Goal: Transaction & Acquisition: Obtain resource

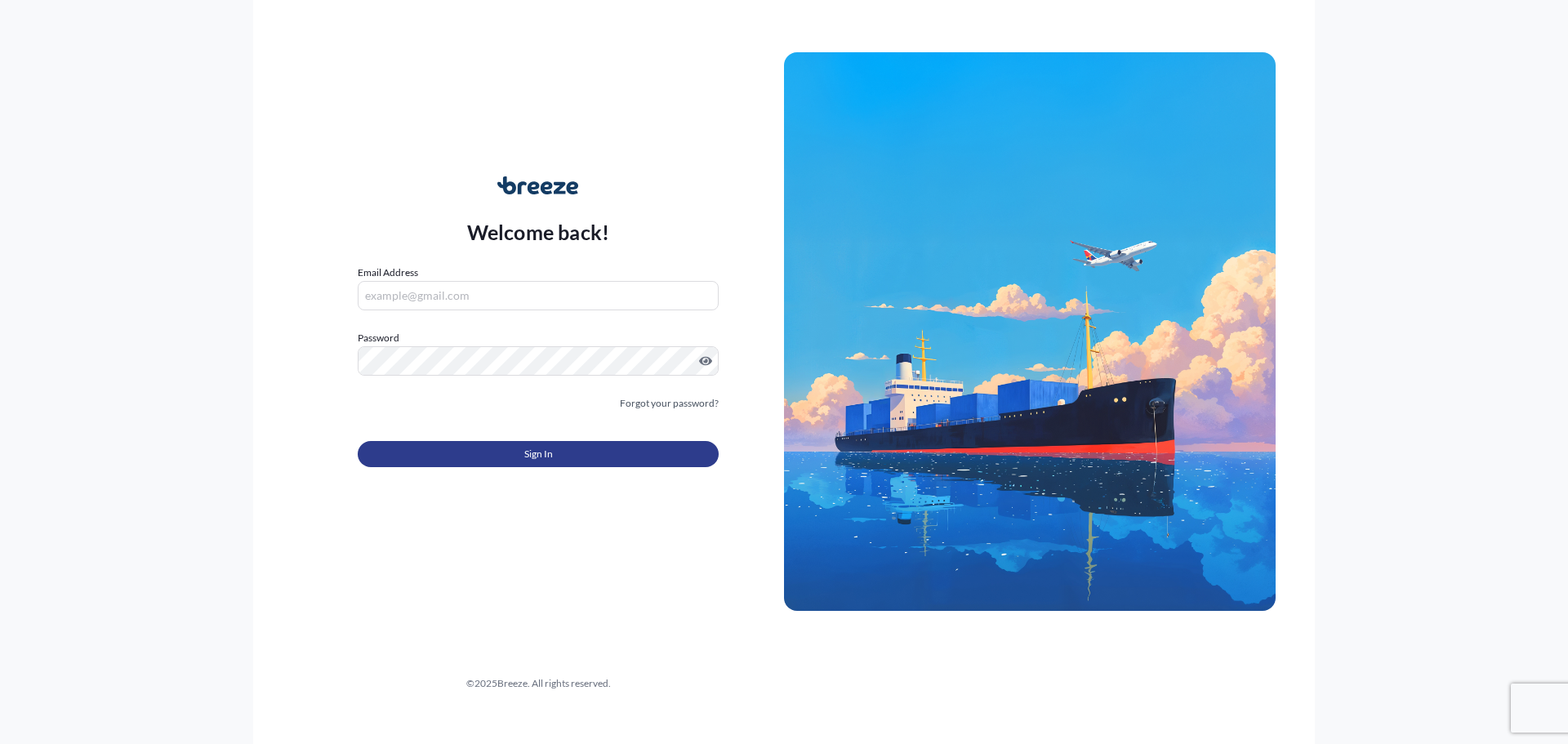
type input "[EMAIL_ADDRESS][DOMAIN_NAME]"
click at [541, 457] on span "Sign In" at bounding box center [538, 454] width 29 height 17
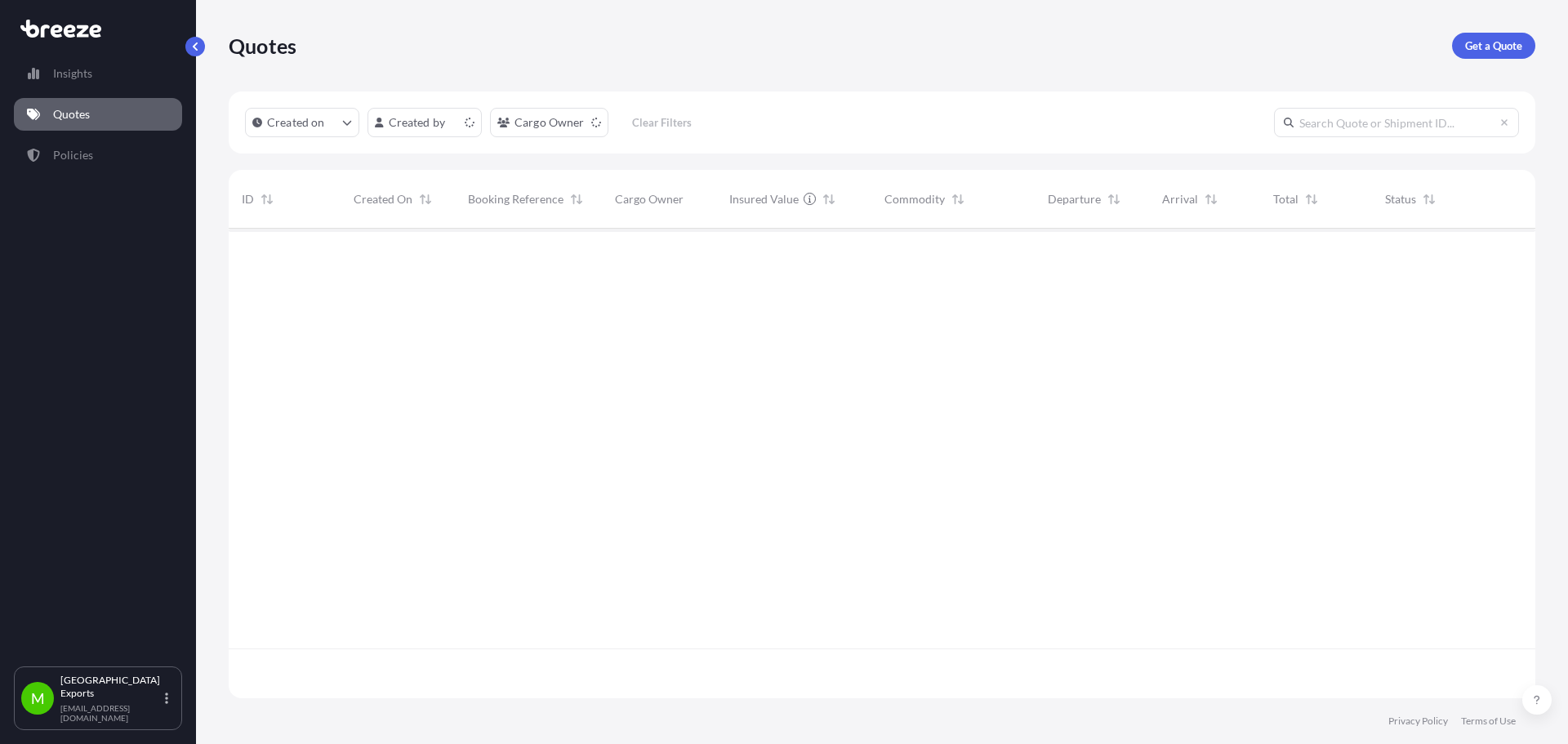
scroll to position [467, 1295]
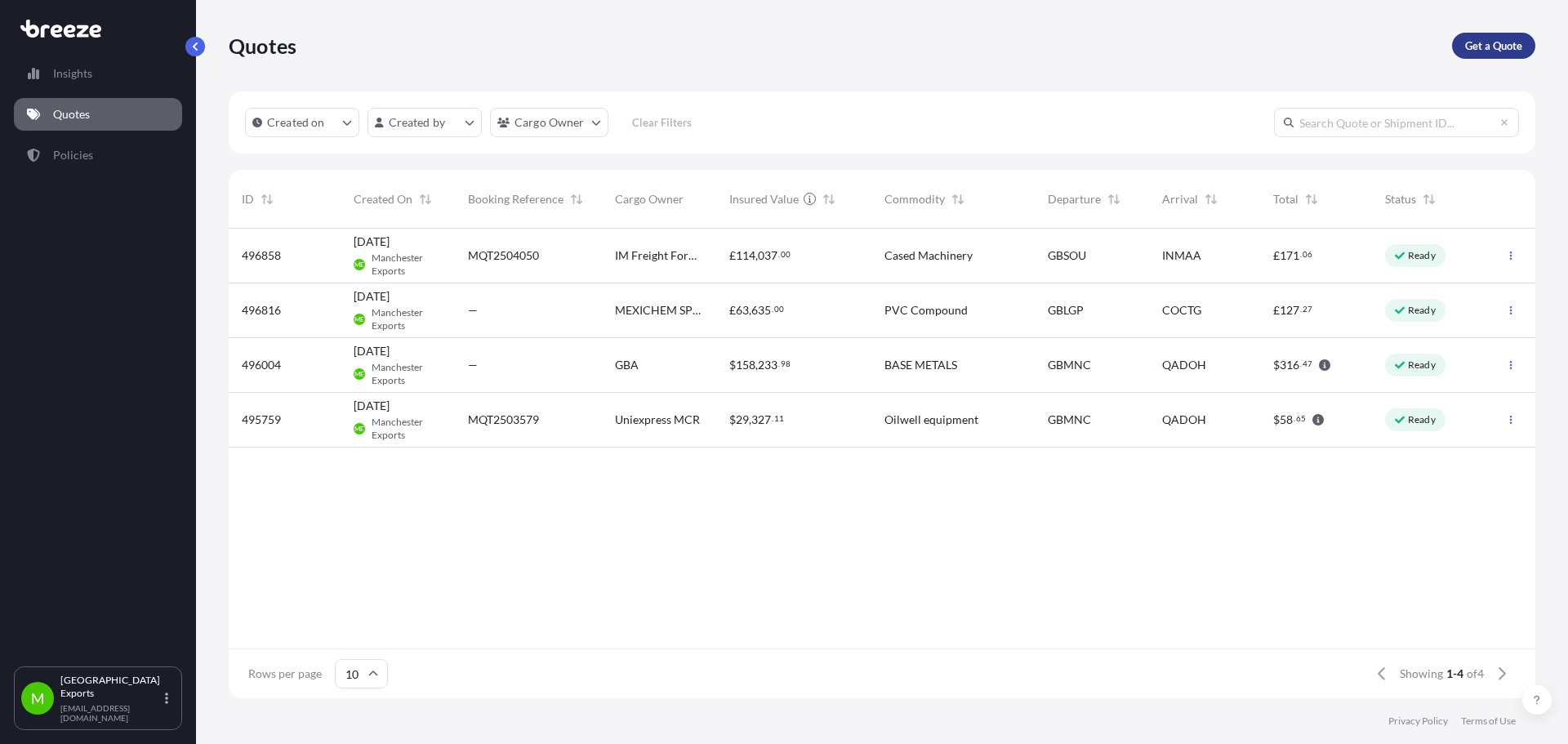
click at [1472, 45] on p "Get a Quote" at bounding box center [1493, 46] width 57 height 17
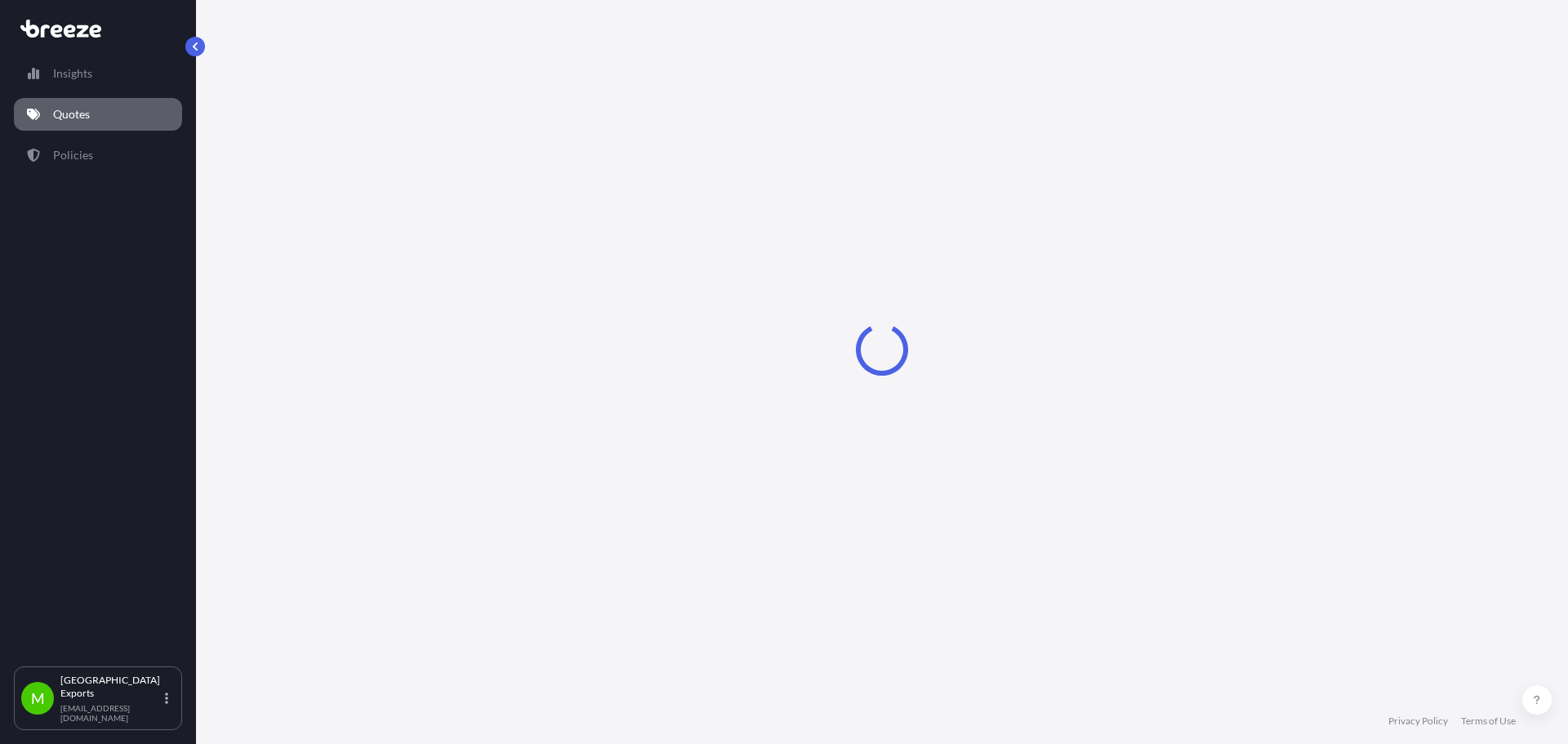
select select "Sea"
select select "1"
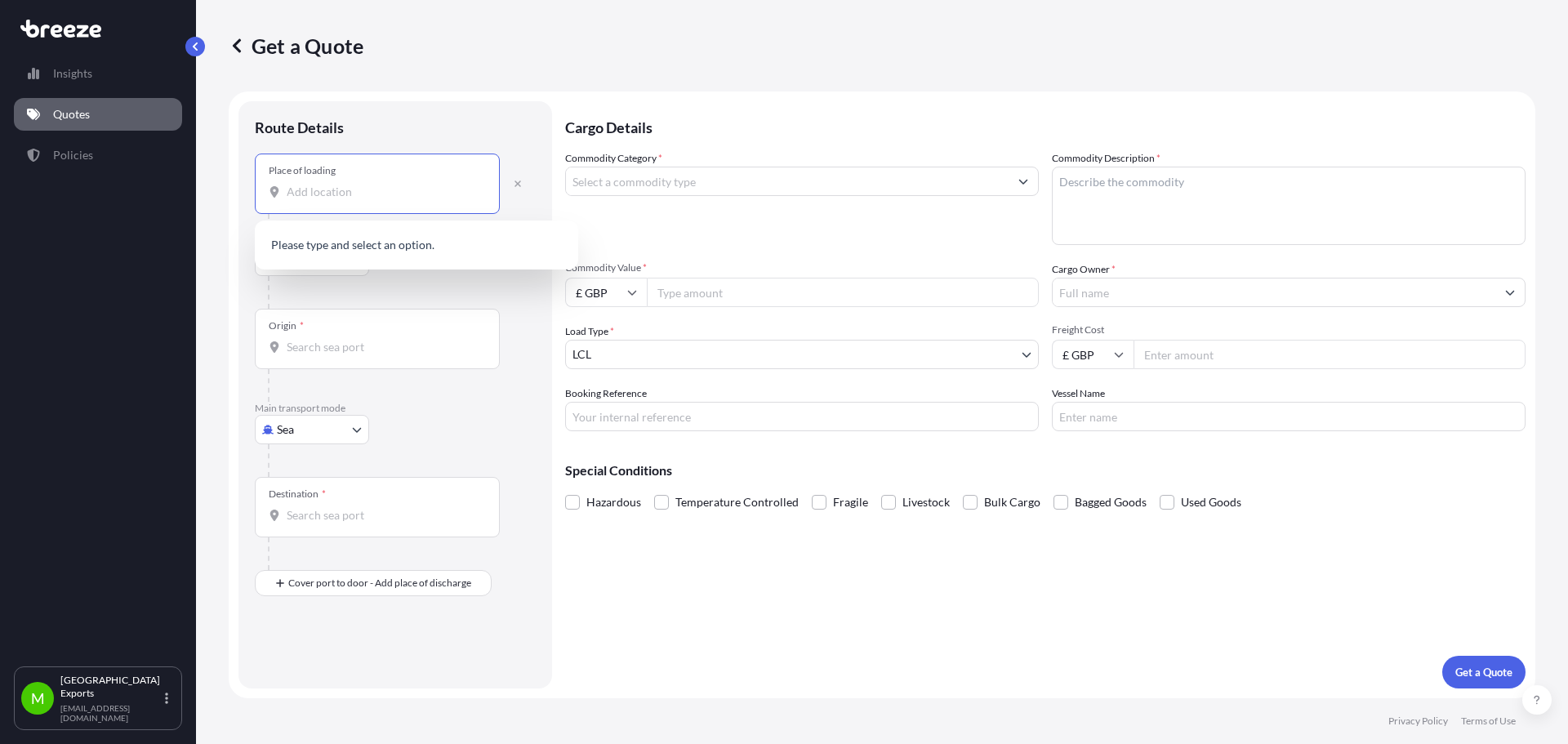
click at [331, 188] on input "Place of loading" at bounding box center [383, 192] width 193 height 17
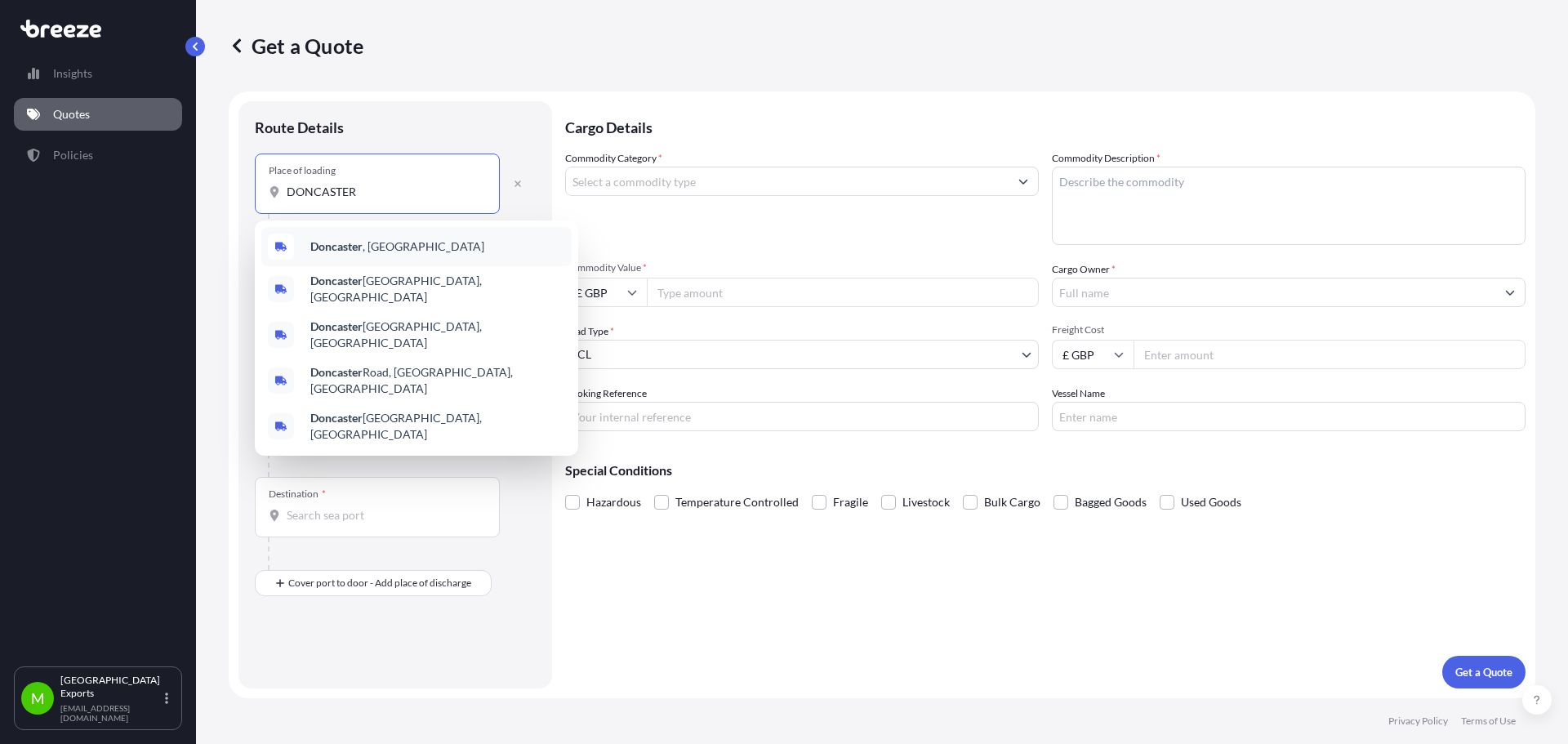
click at [403, 256] on div "[GEOGRAPHIC_DATA] , [GEOGRAPHIC_DATA]" at bounding box center [417, 247] width 310 height 39
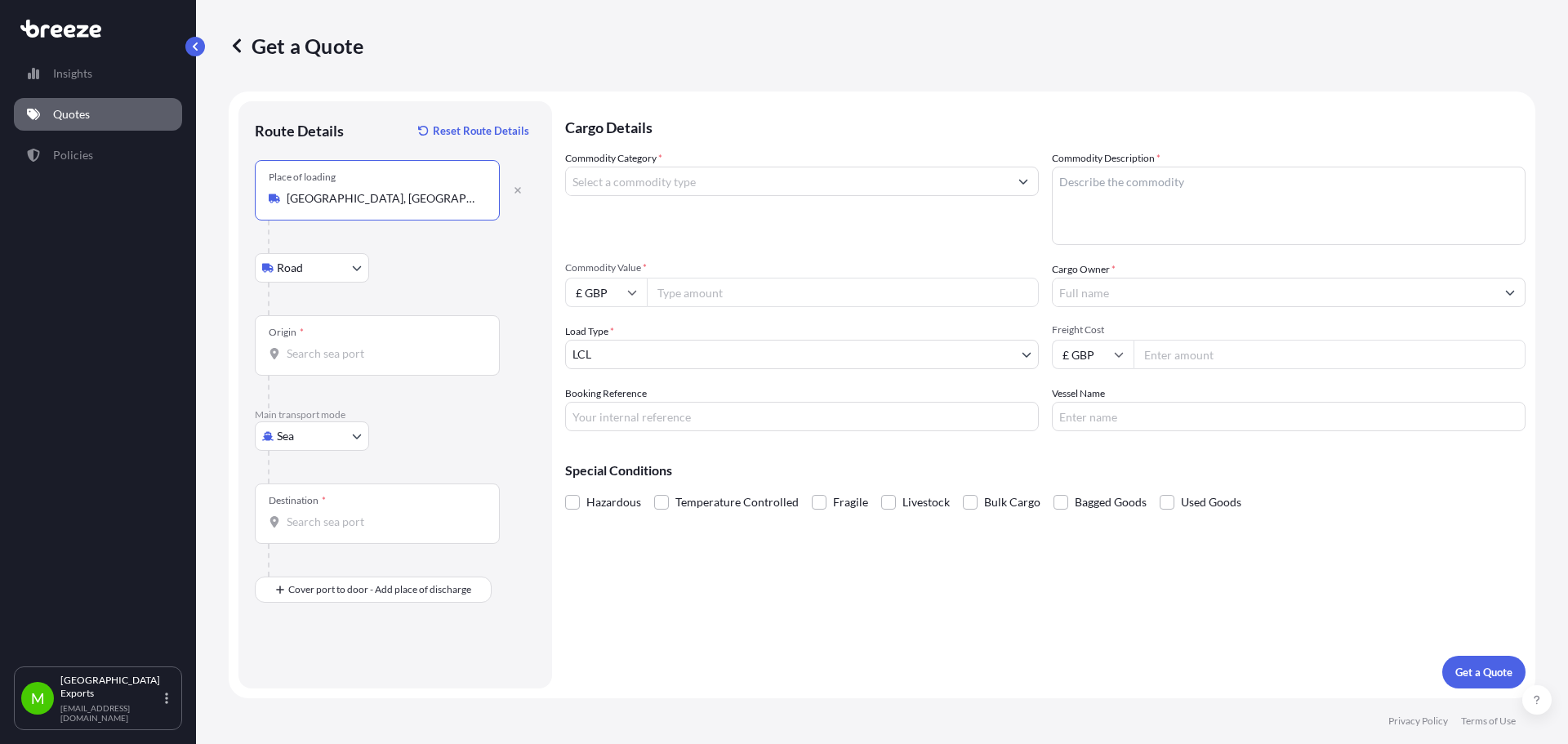
type input "[GEOGRAPHIC_DATA], [GEOGRAPHIC_DATA]"
click at [328, 364] on div "Origin *" at bounding box center [377, 345] width 245 height 60
click at [328, 361] on input "Origin *" at bounding box center [383, 354] width 193 height 17
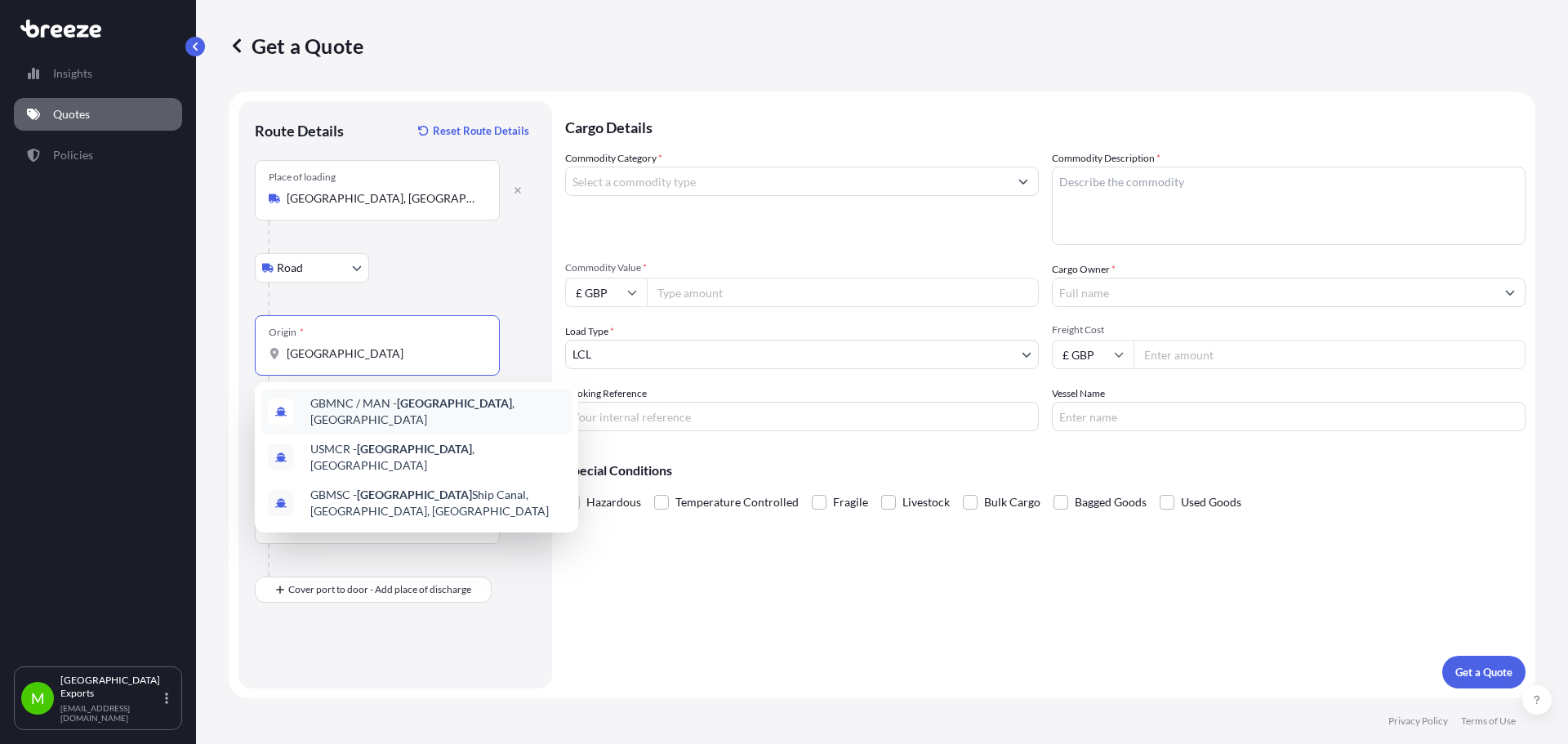
click at [344, 399] on div "GBMNC / MAN - [GEOGRAPHIC_DATA] , [GEOGRAPHIC_DATA]" at bounding box center [417, 411] width 310 height 45
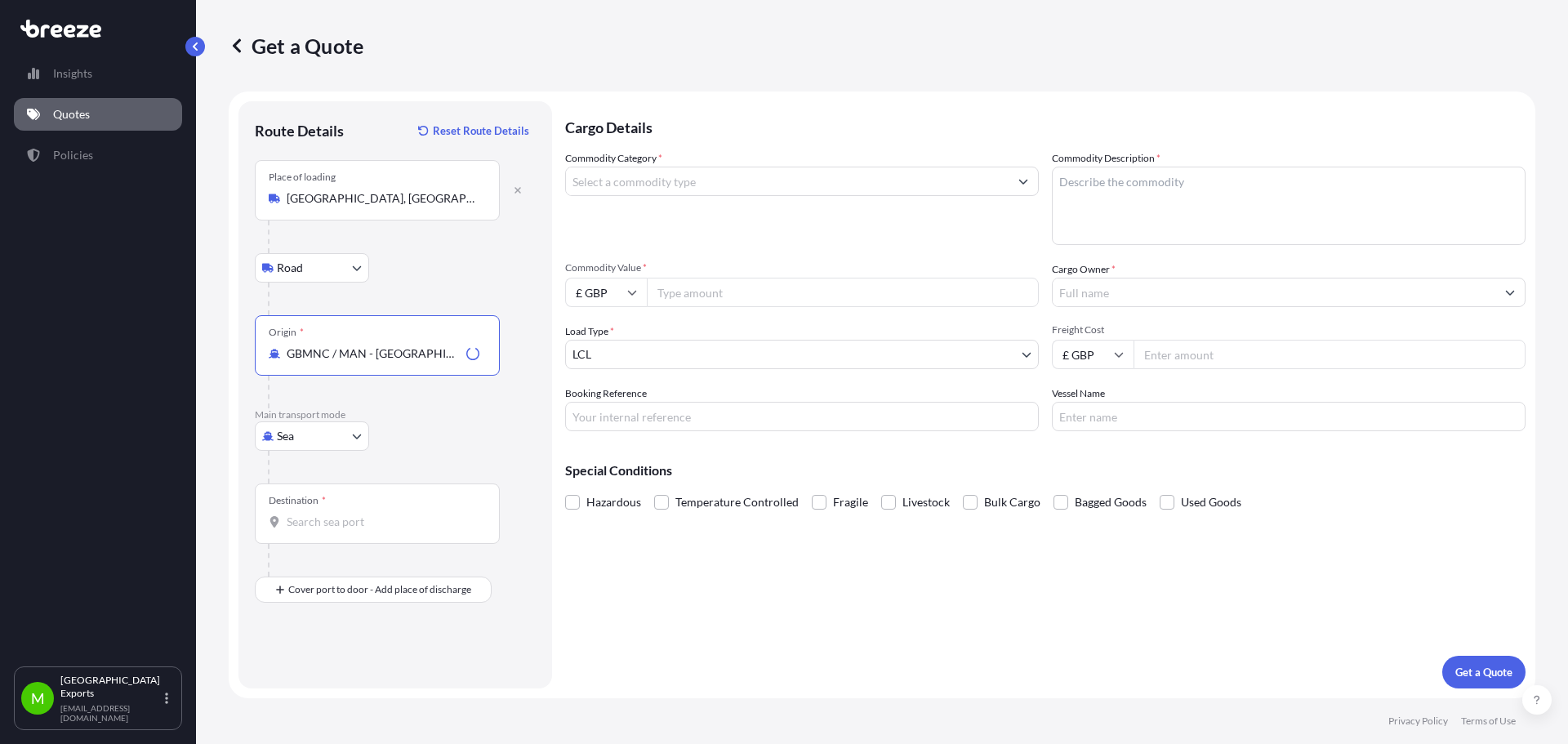
type input "GBMNC / MAN - [GEOGRAPHIC_DATA], [GEOGRAPHIC_DATA]"
click at [341, 435] on body "0 options available. 3 options available. 0 options available. 3 options availa…" at bounding box center [784, 372] width 1568 height 744
click at [313, 508] on div "Air" at bounding box center [312, 508] width 102 height 30
select select "Air"
click at [348, 507] on div "Destination *" at bounding box center [377, 513] width 245 height 60
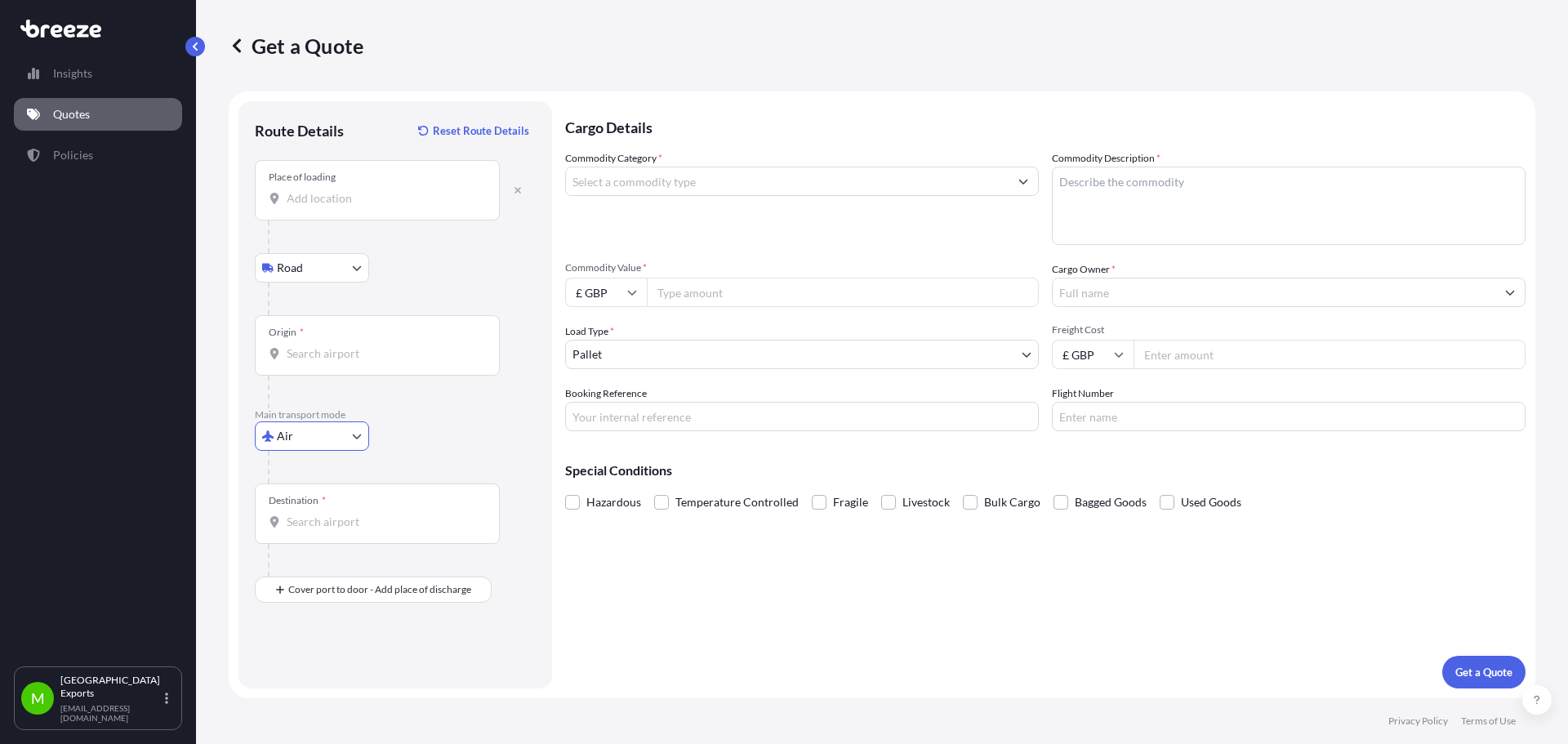
click at [348, 514] on input "Destination *" at bounding box center [383, 522] width 193 height 17
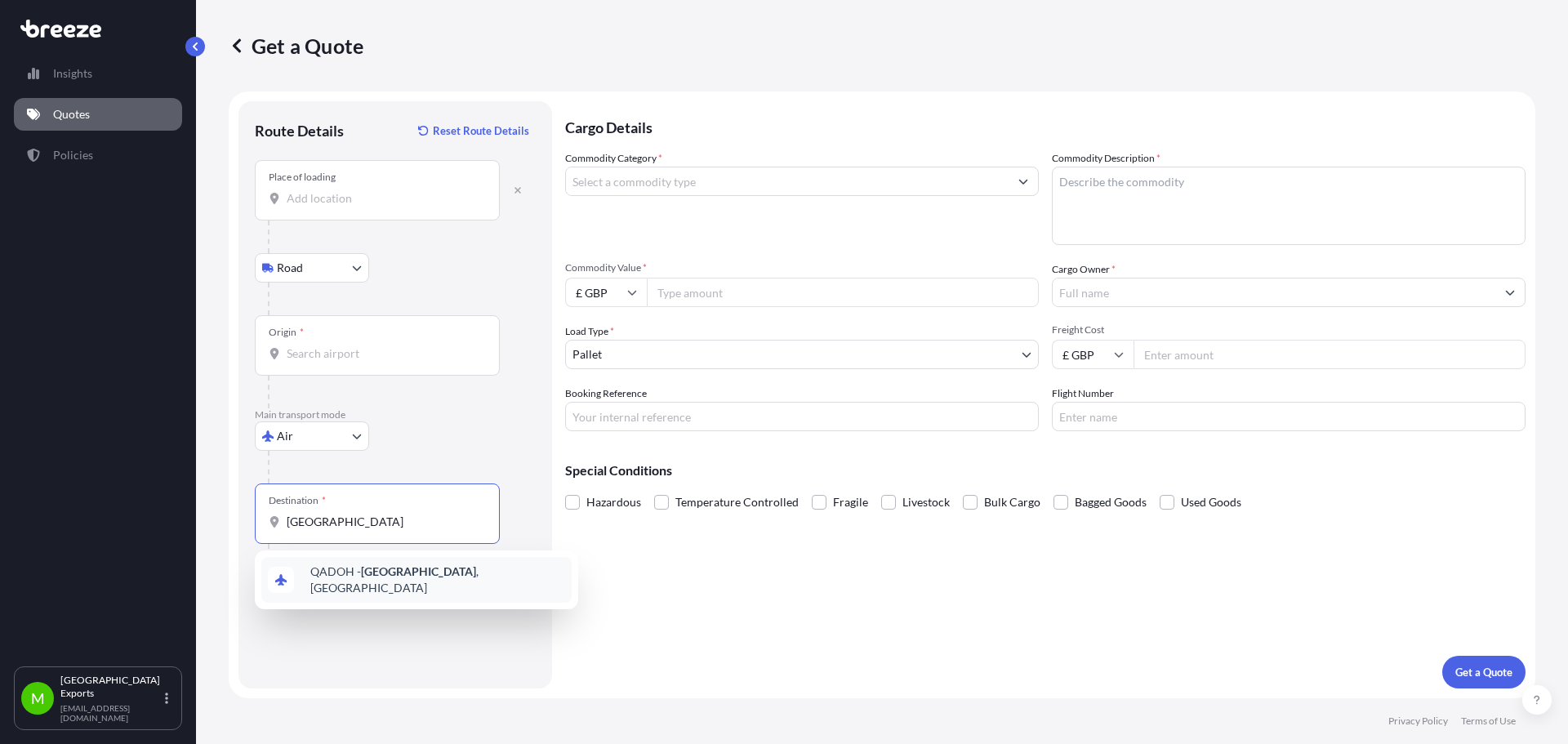
click at [390, 580] on span "QADOH - [GEOGRAPHIC_DATA] , [GEOGRAPHIC_DATA]" at bounding box center [438, 579] width 255 height 32
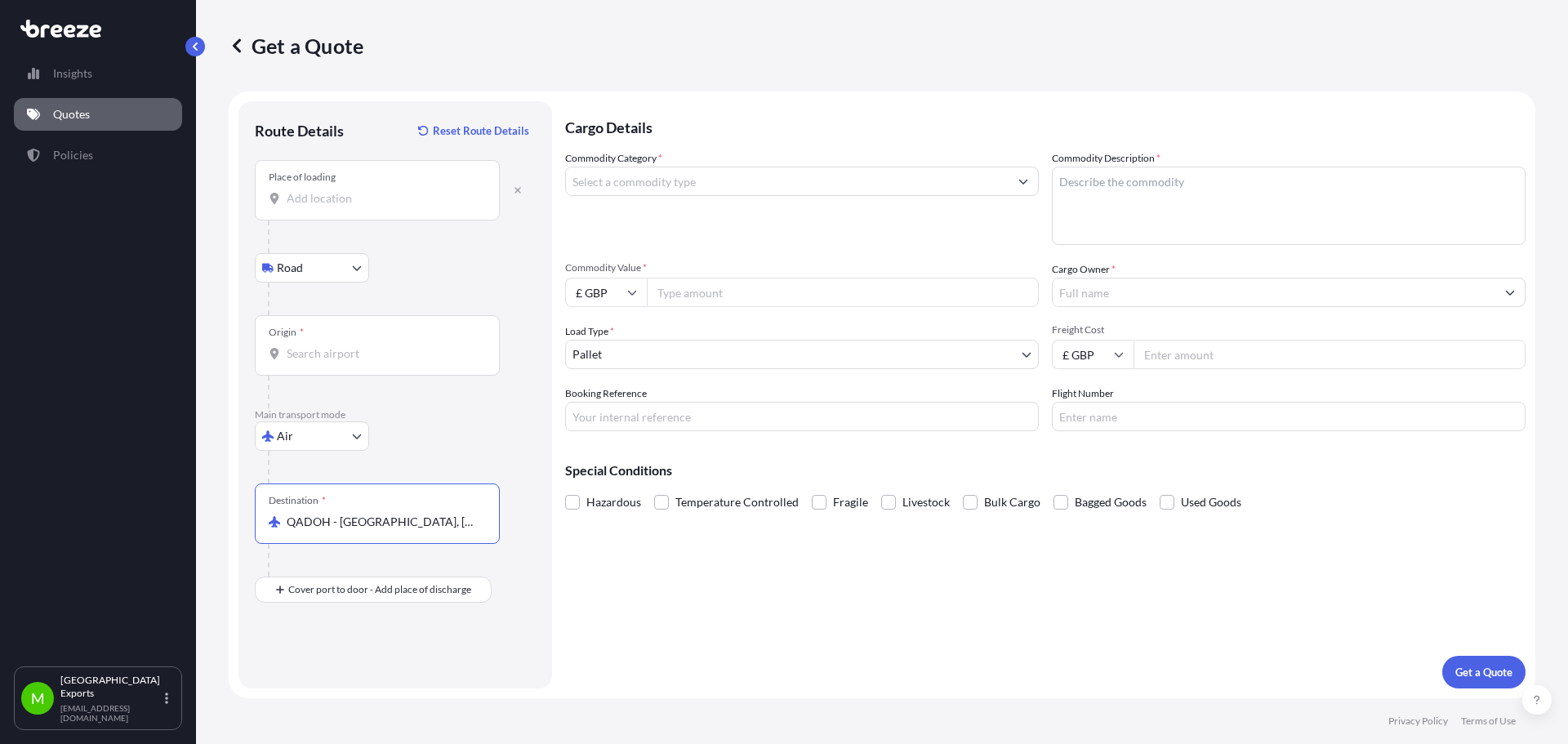
type input "QADOH - [GEOGRAPHIC_DATA], [GEOGRAPHIC_DATA]"
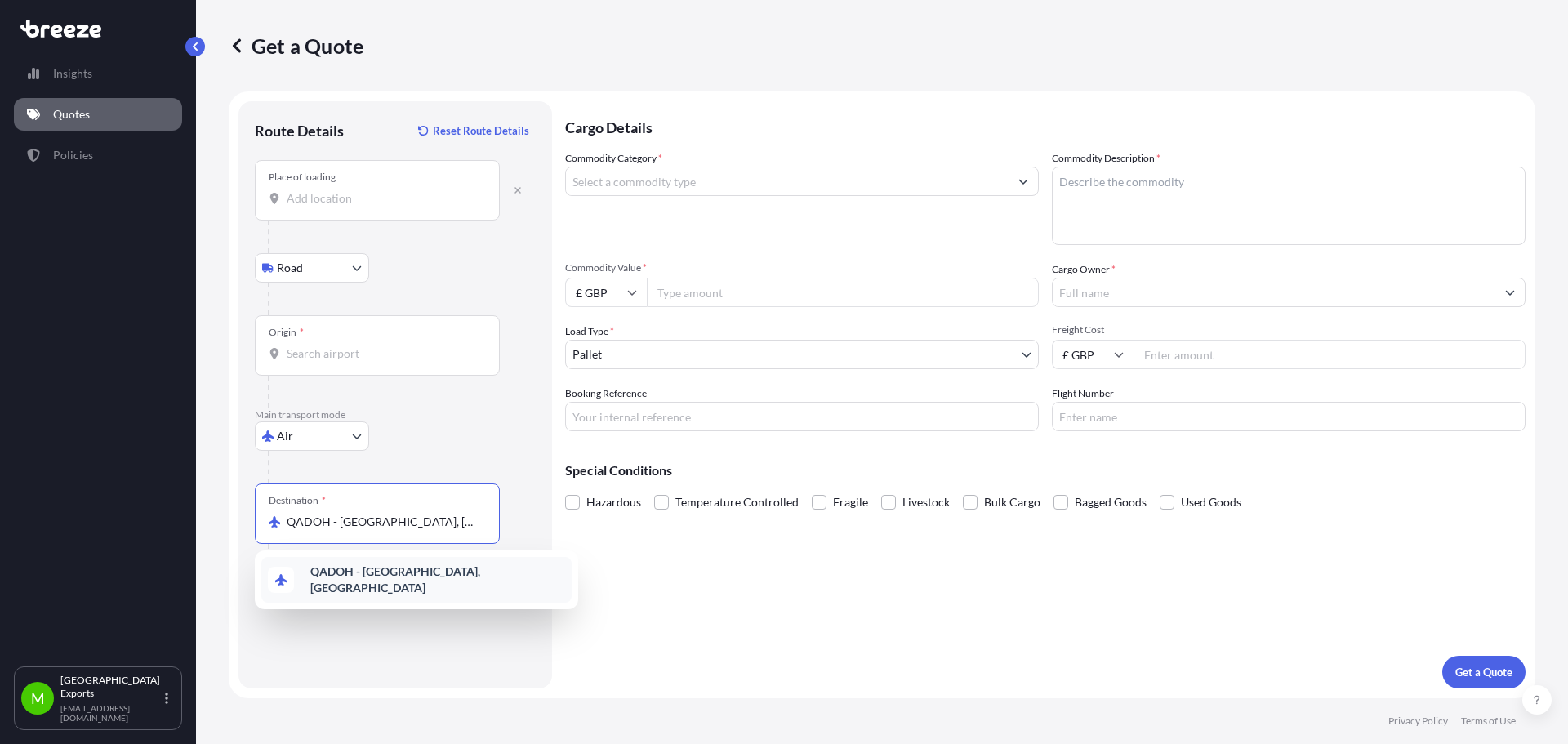
click at [352, 586] on div "QADOH - [GEOGRAPHIC_DATA], [GEOGRAPHIC_DATA]" at bounding box center [417, 579] width 310 height 45
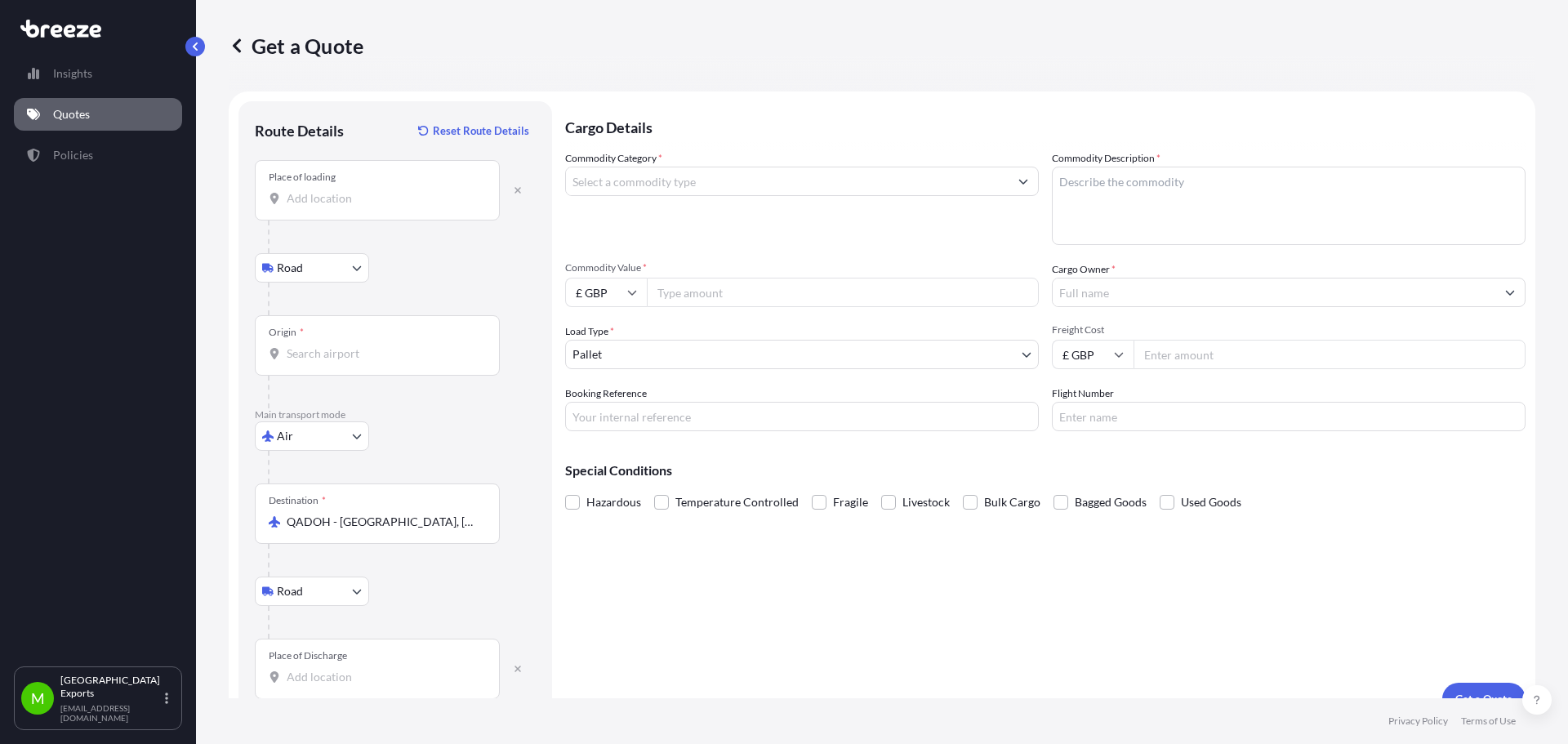
click at [322, 675] on input "Place of Discharge" at bounding box center [383, 677] width 193 height 17
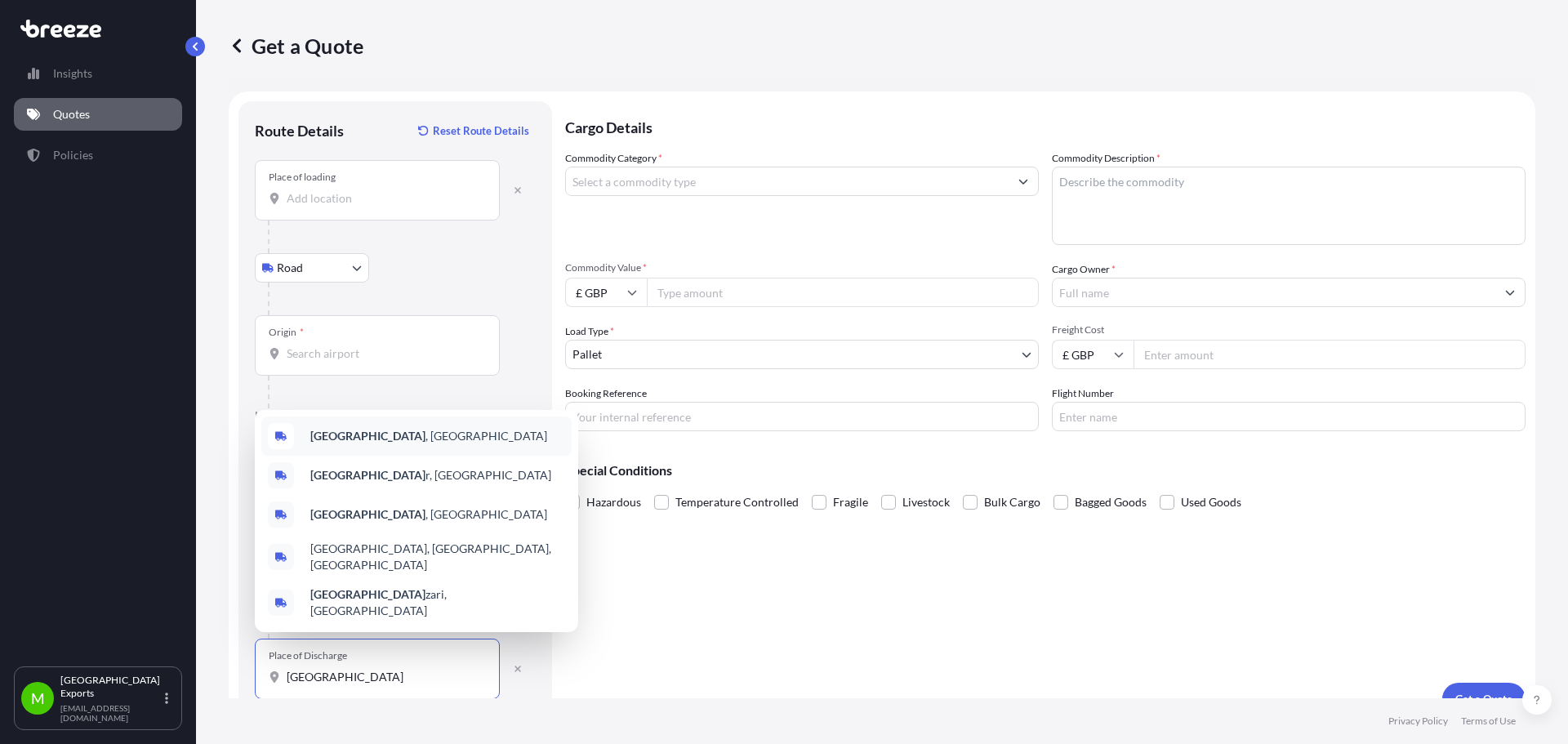
click at [402, 445] on div "[GEOGRAPHIC_DATA] , [GEOGRAPHIC_DATA]" at bounding box center [417, 436] width 310 height 39
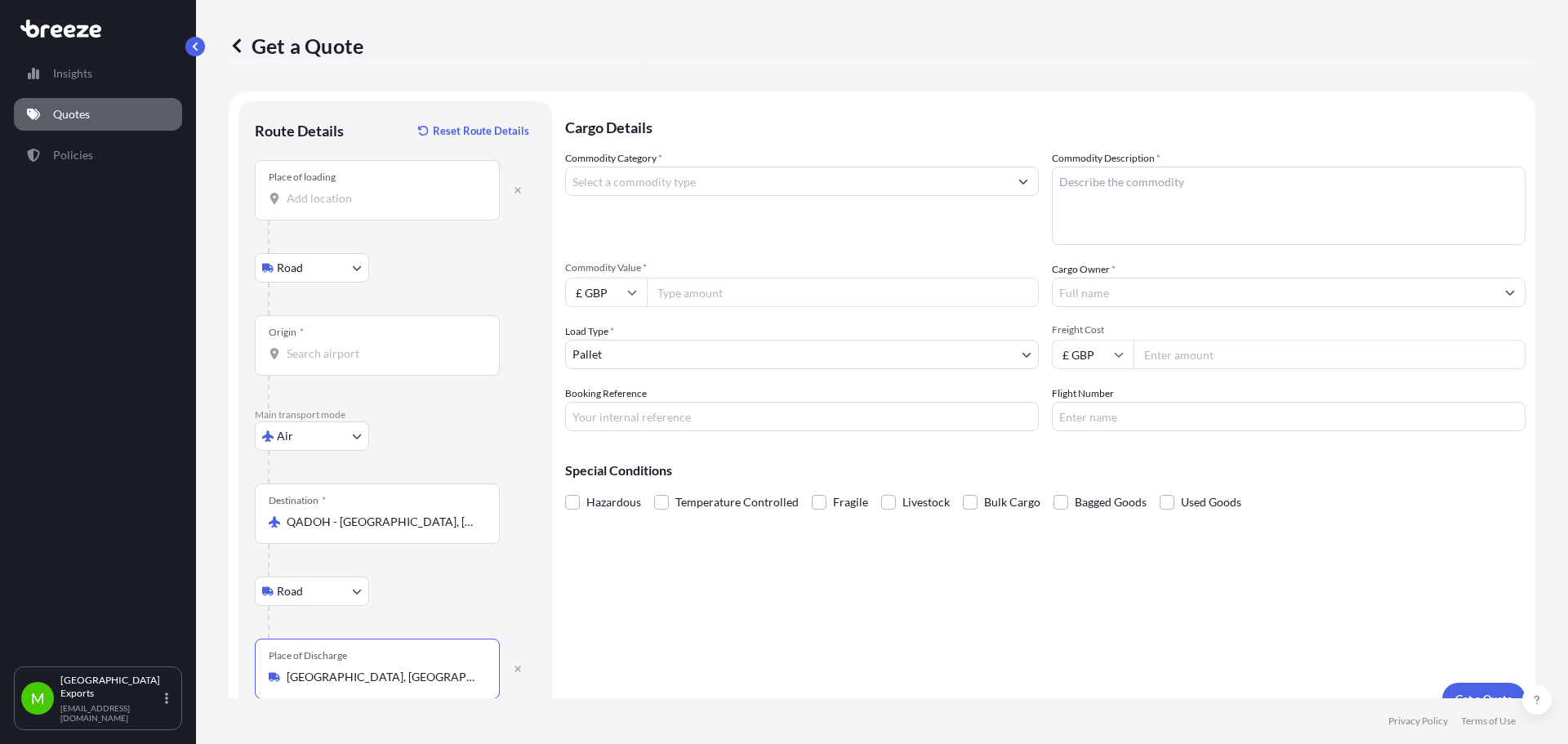
type input "[GEOGRAPHIC_DATA], [GEOGRAPHIC_DATA]"
click at [700, 177] on input "Commodity Category *" at bounding box center [786, 181] width 443 height 30
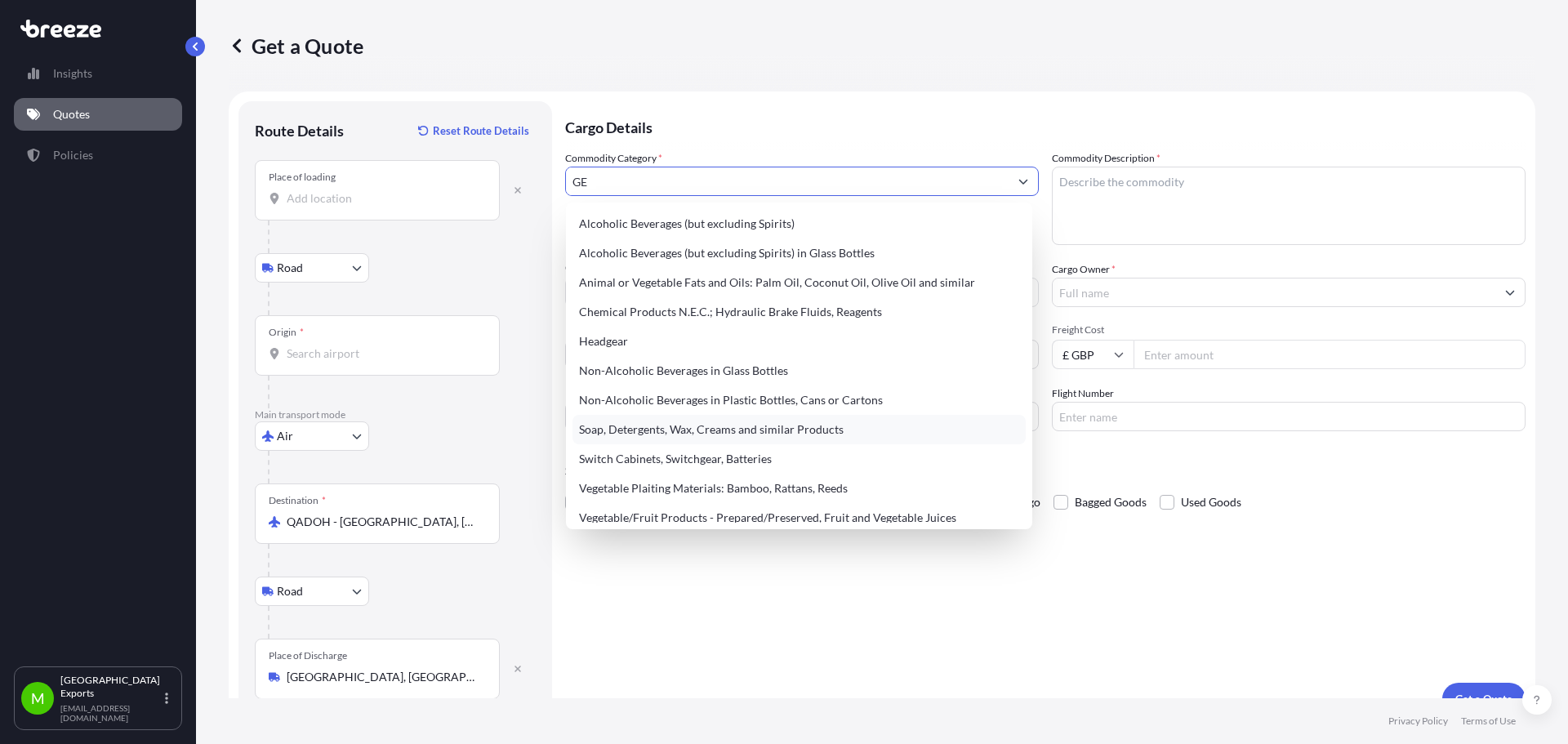
type input "G"
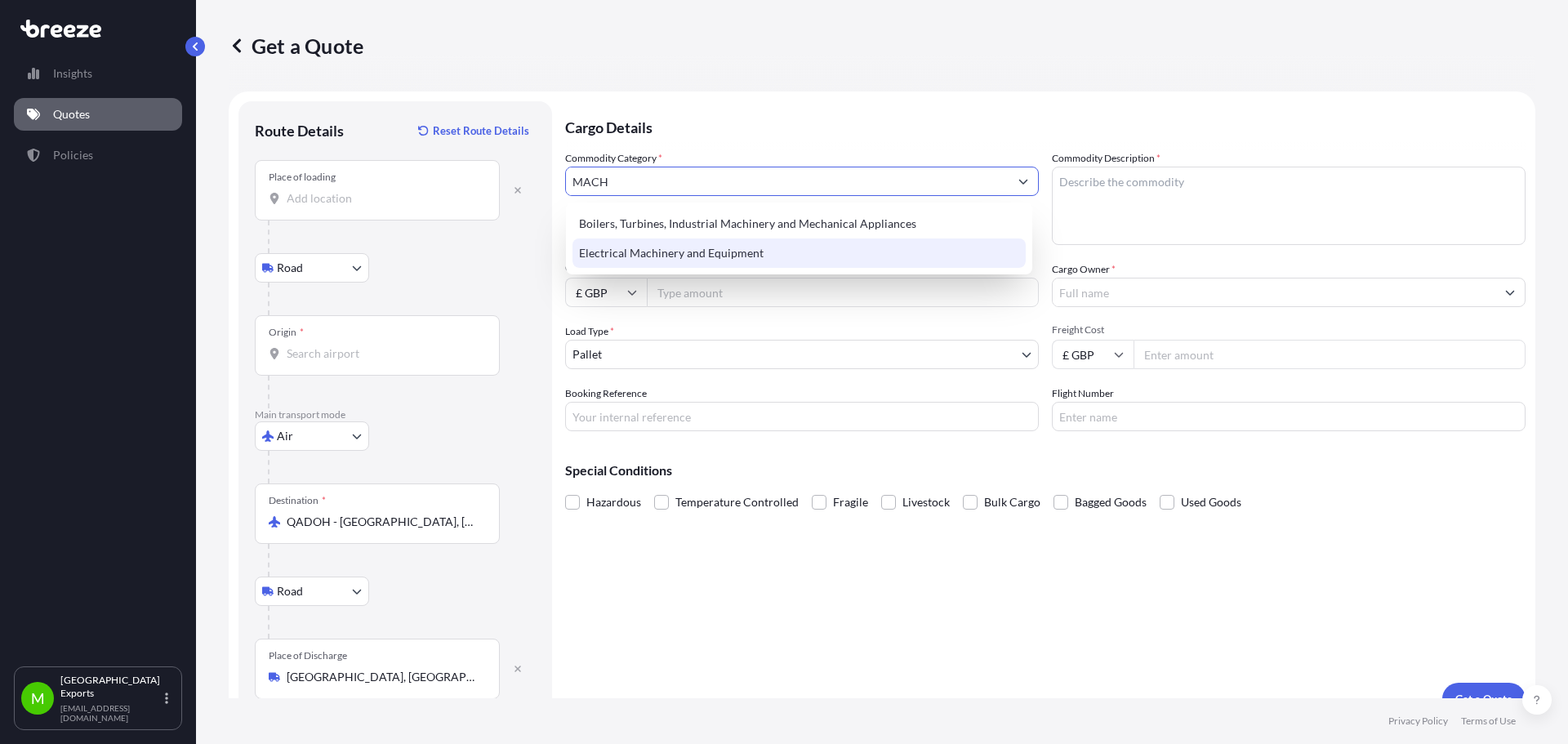
click at [721, 258] on div "Electrical Machinery and Equipment" at bounding box center [798, 253] width 453 height 30
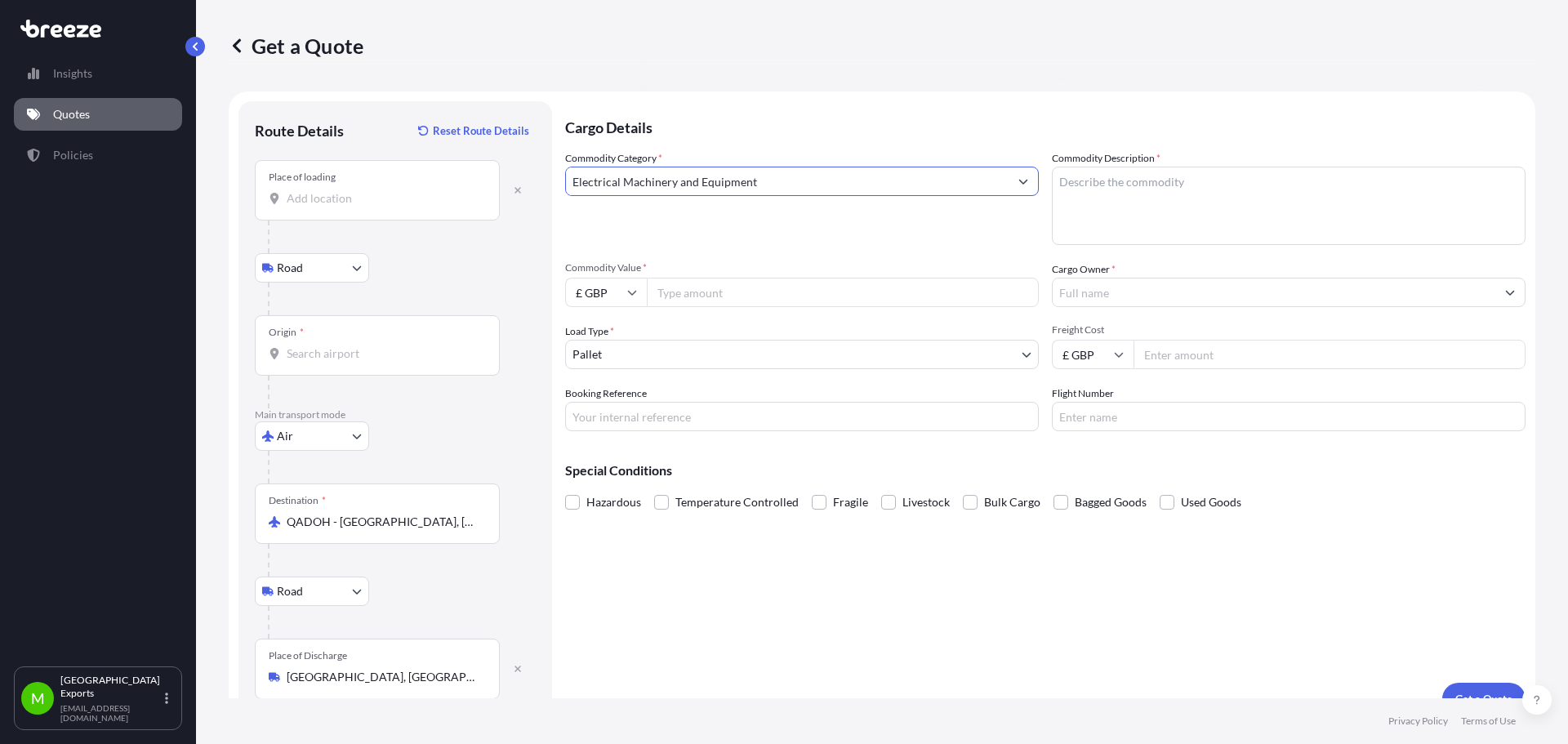
type input "Electrical Machinery and Equipment"
click at [1087, 183] on textarea "Commodity Description *" at bounding box center [1288, 205] width 474 height 79
click at [1072, 180] on textarea "OLIWELL" at bounding box center [1288, 205] width 474 height 79
type textarea "OILWELL"
click at [742, 288] on input "Commodity Value *" at bounding box center [843, 292] width 392 height 30
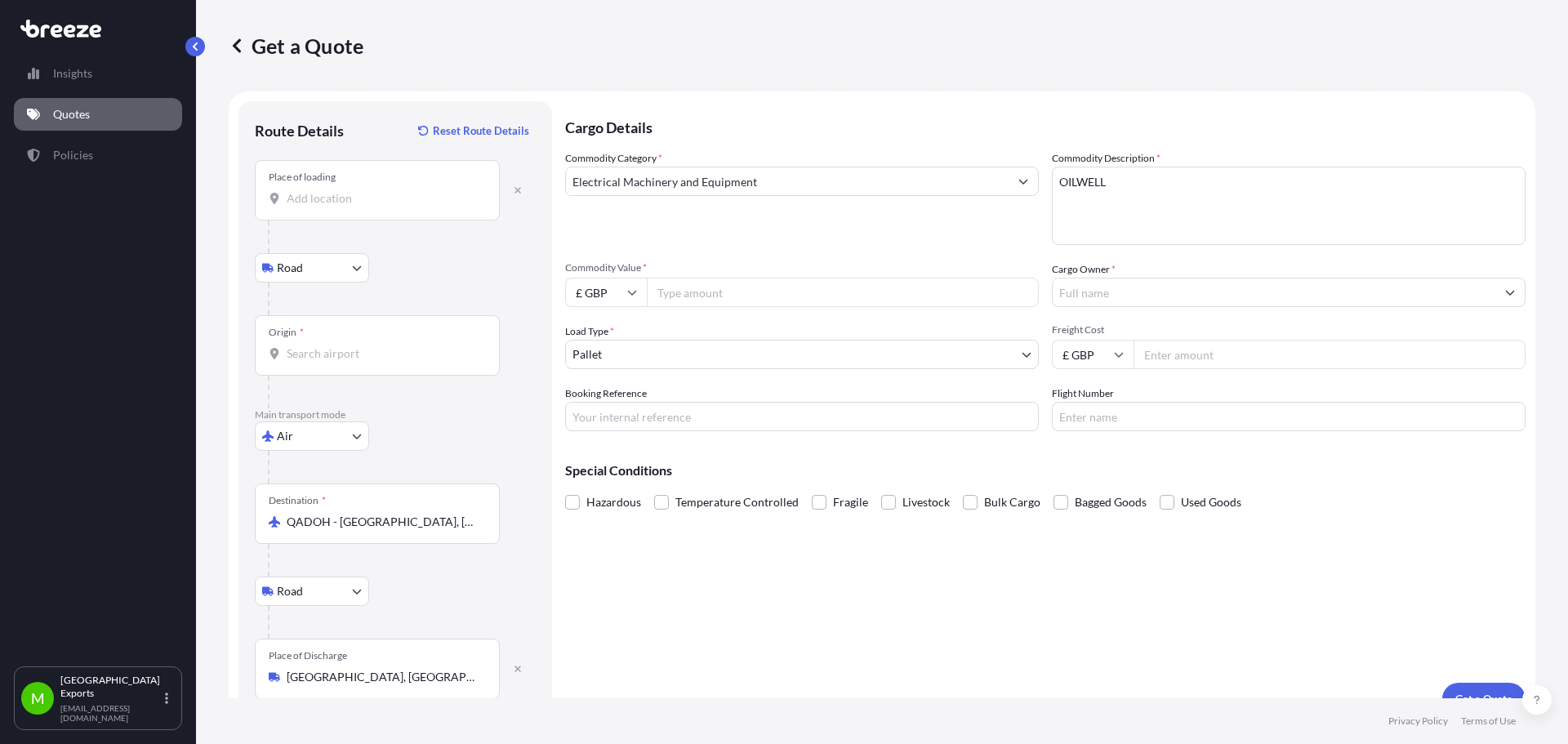
click at [636, 295] on icon at bounding box center [632, 292] width 10 height 10
click at [599, 402] on div "$ USD" at bounding box center [606, 406] width 68 height 31
type input "$ USD"
click at [734, 287] on input "Commodity Value *" at bounding box center [843, 292] width 392 height 30
type input "187000"
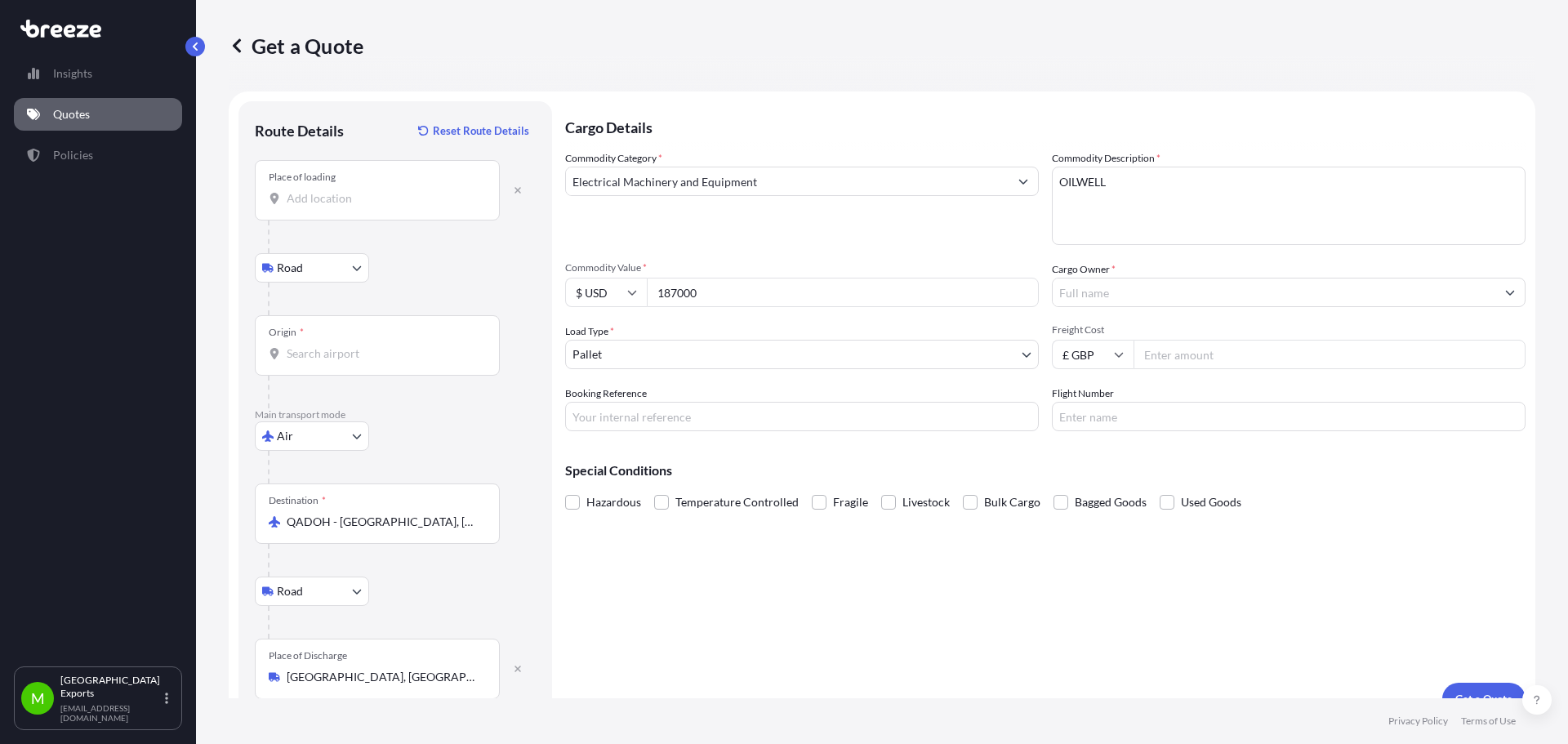
click at [794, 347] on body "Insights Quotes Policies M Manchester Exports [EMAIL_ADDRESS][DOMAIN_NAME] Get …" at bounding box center [784, 372] width 1568 height 744
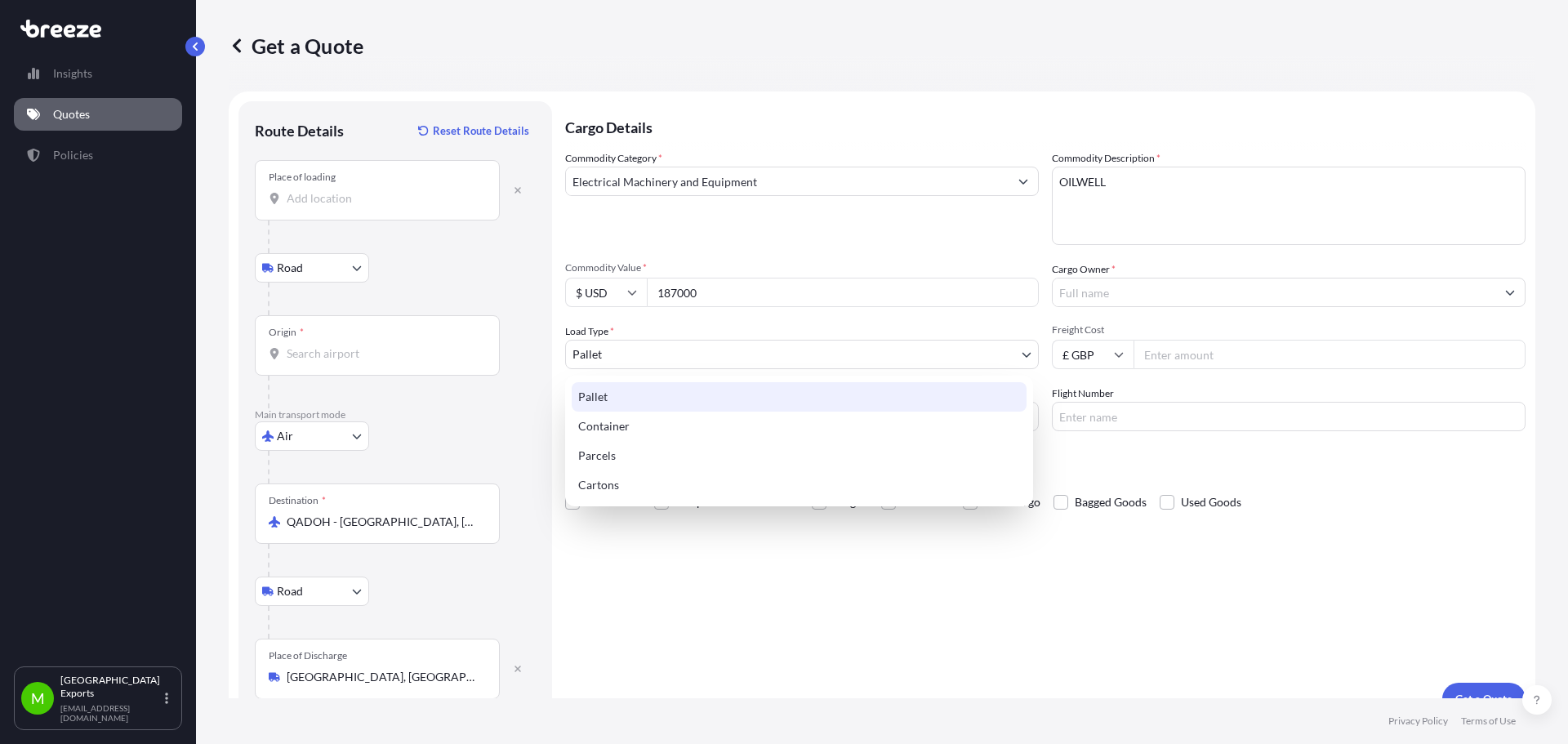
click at [713, 390] on div "Pallet" at bounding box center [799, 397] width 455 height 30
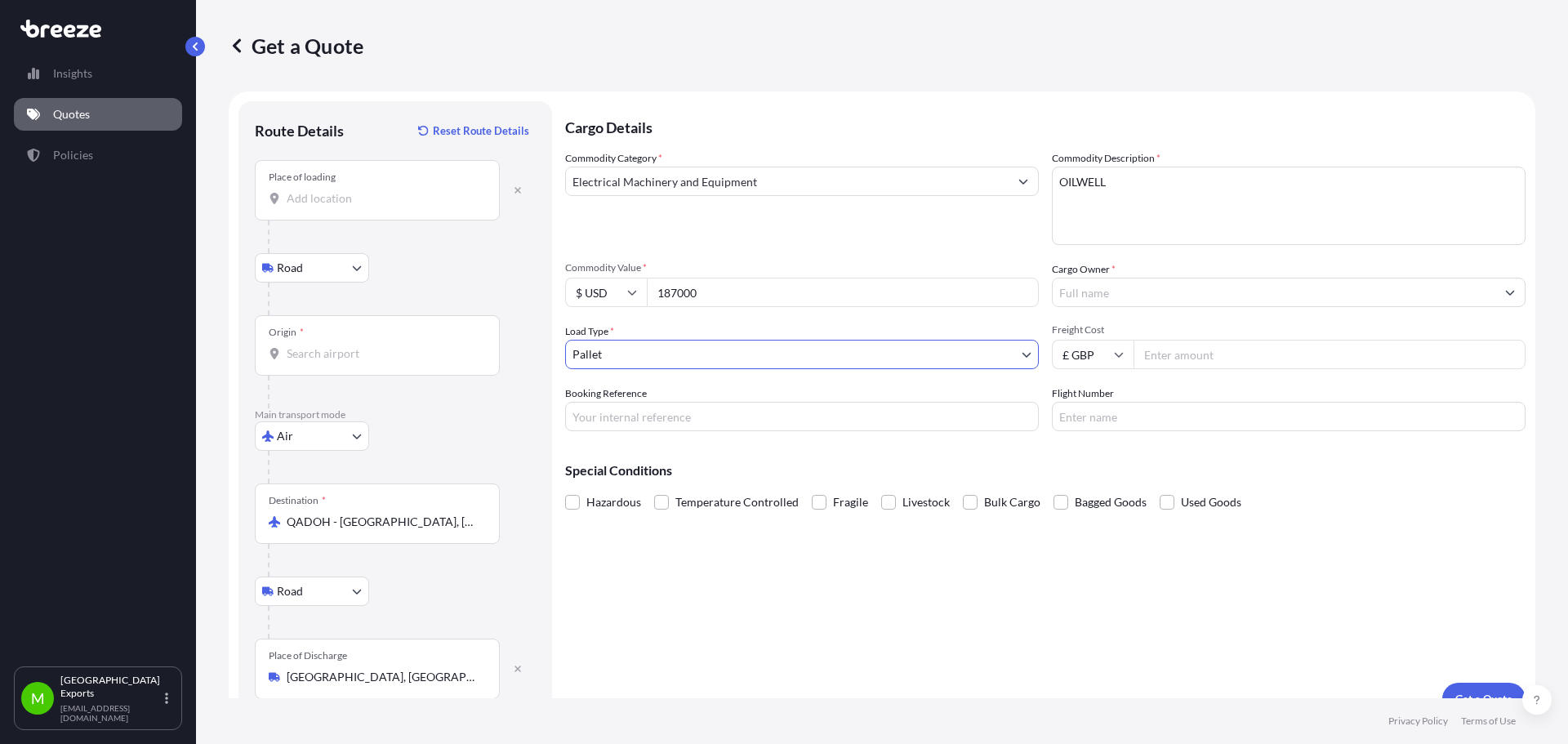
click at [1179, 287] on input "Cargo Owner *" at bounding box center [1273, 292] width 443 height 30
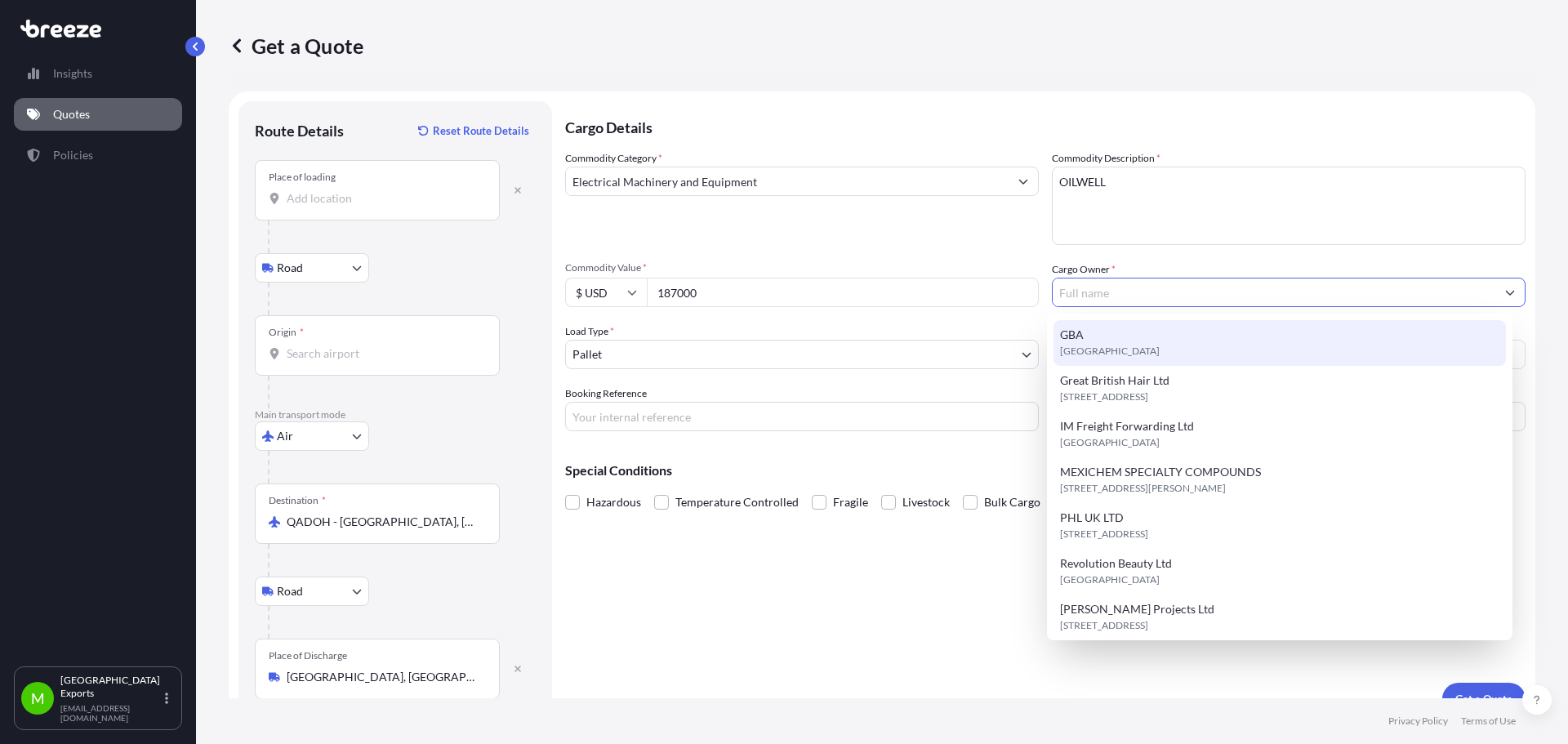
click at [1131, 337] on div "GBA [GEOGRAPHIC_DATA]" at bounding box center [1280, 342] width 453 height 45
type input "GBA"
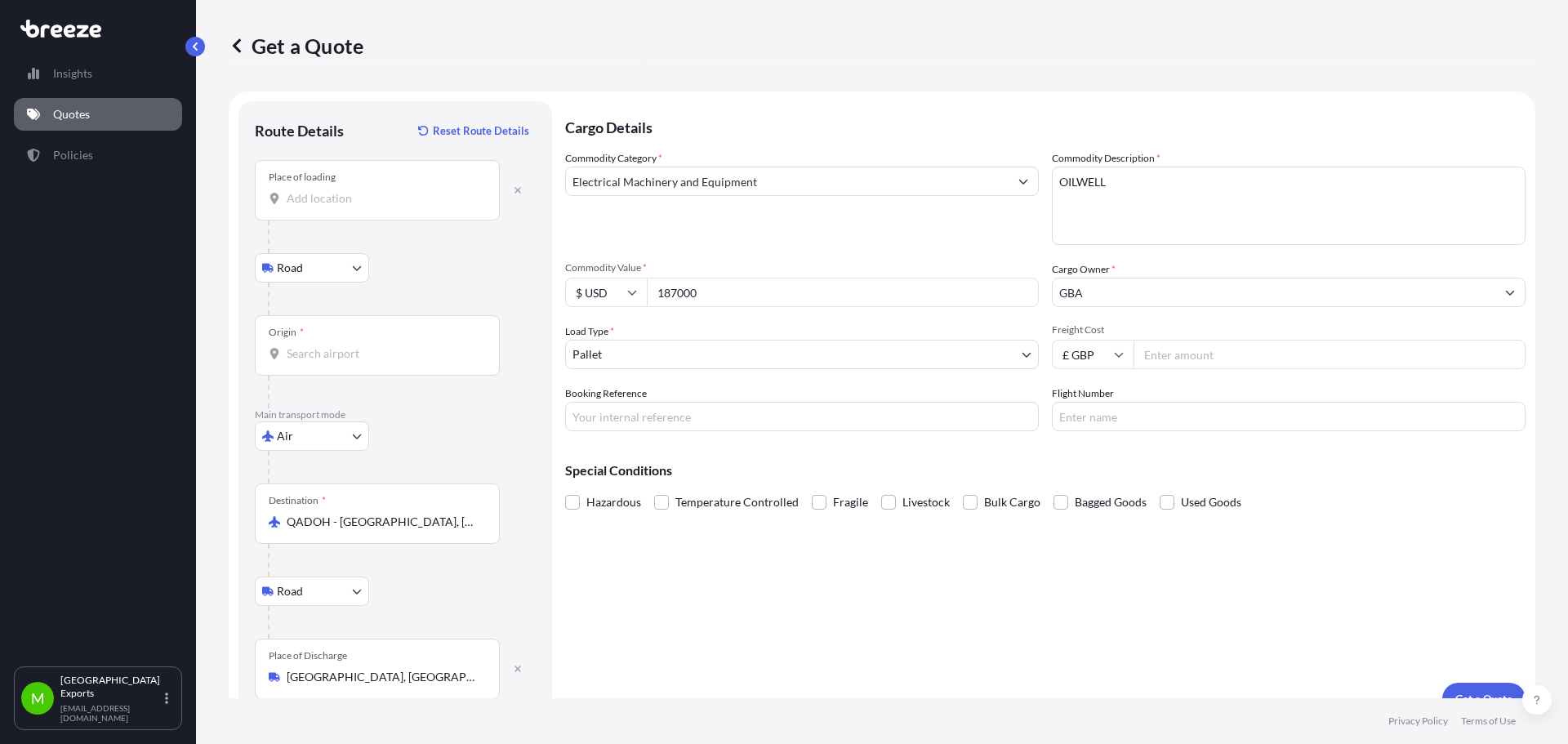
click at [1155, 355] on input "Freight Cost" at bounding box center [1330, 355] width 392 height 30
click at [1173, 360] on input "Freight Cost" at bounding box center [1330, 355] width 392 height 30
click at [1471, 262] on div "Cargo Owner * GBA" at bounding box center [1288, 284] width 474 height 45
click at [1279, 336] on div "Freight Cost £ GBP" at bounding box center [1288, 346] width 474 height 45
click at [1266, 355] on input "Freight Cost" at bounding box center [1330, 355] width 392 height 30
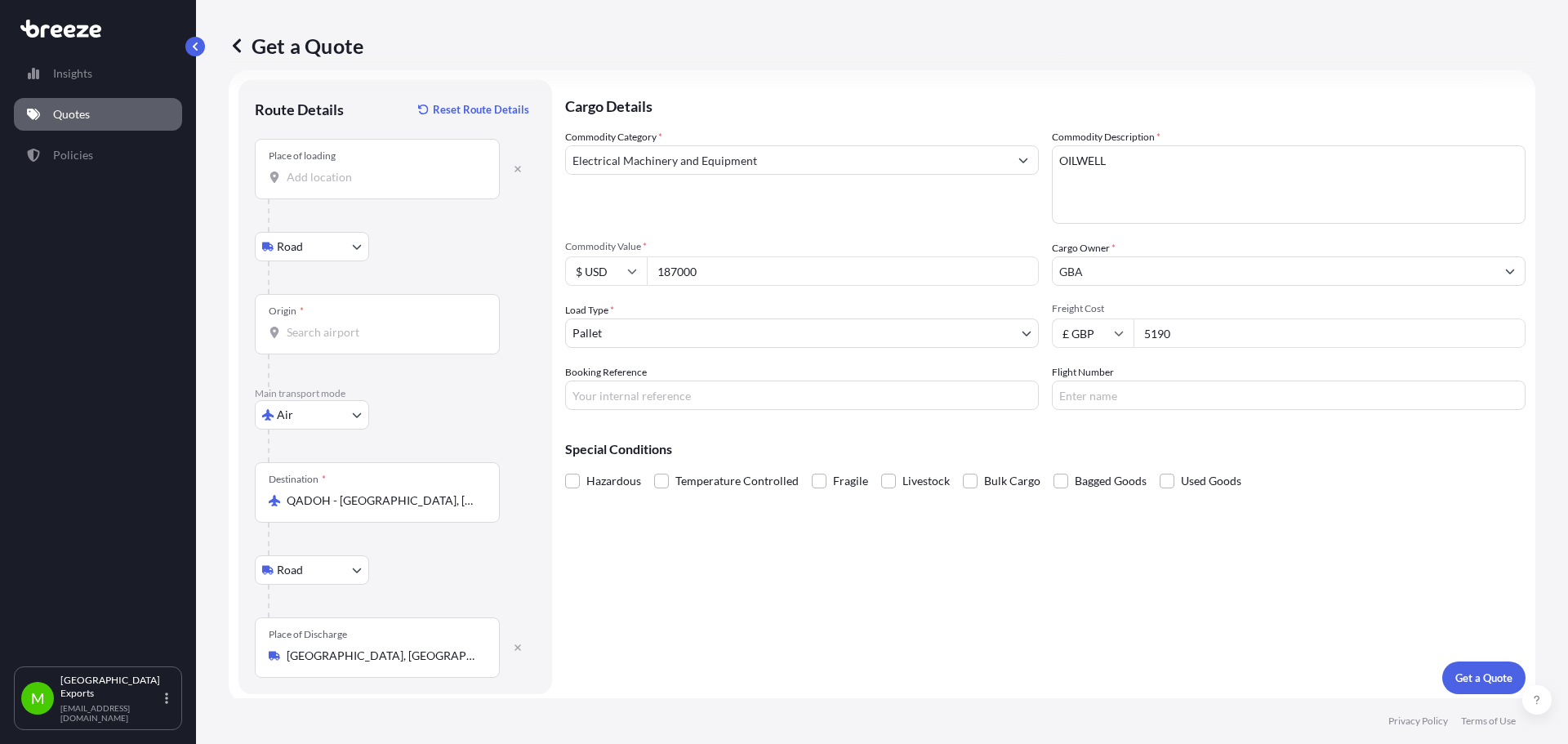
scroll to position [27, 0]
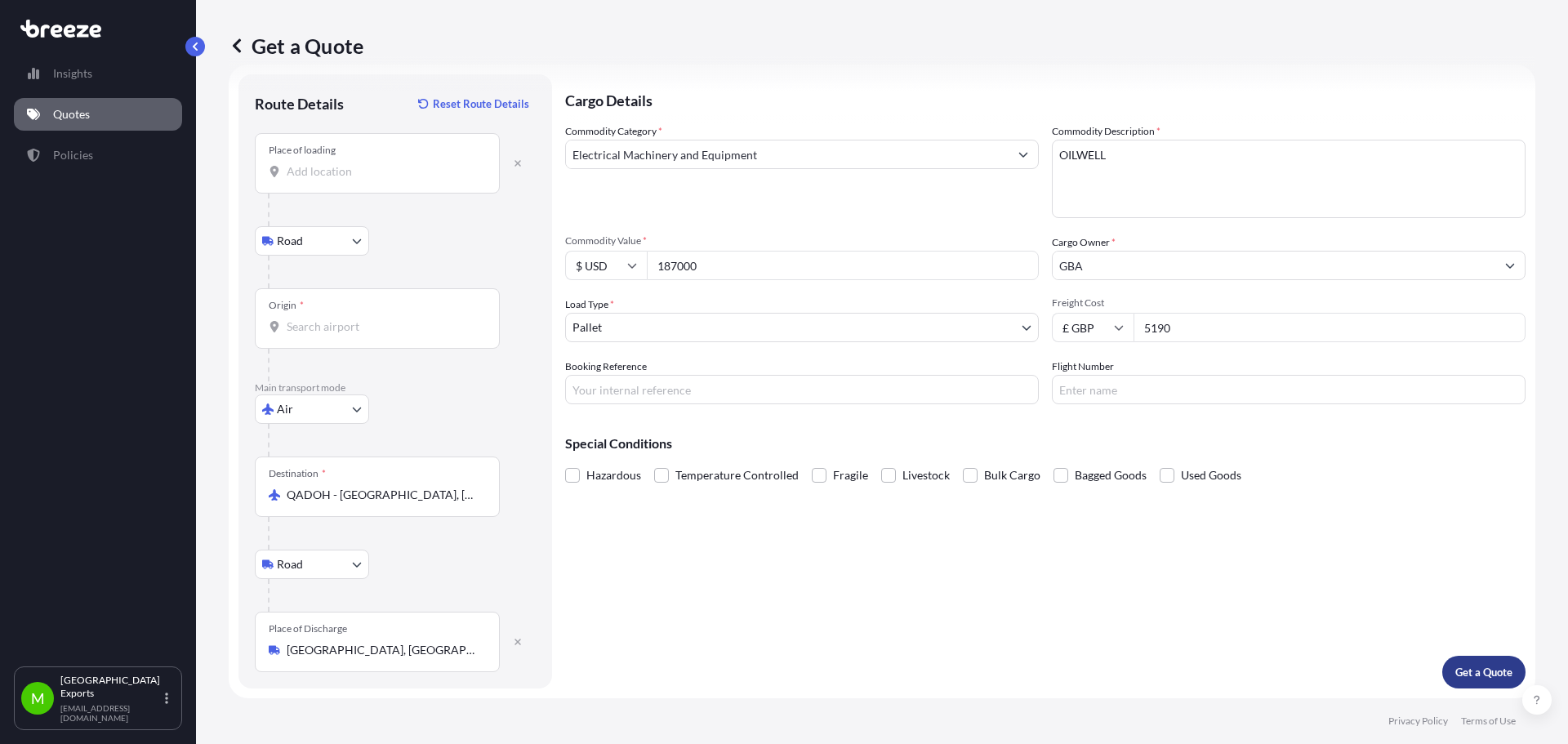
type input "5190"
click at [1455, 677] on p "Get a Quote" at bounding box center [1484, 672] width 57 height 17
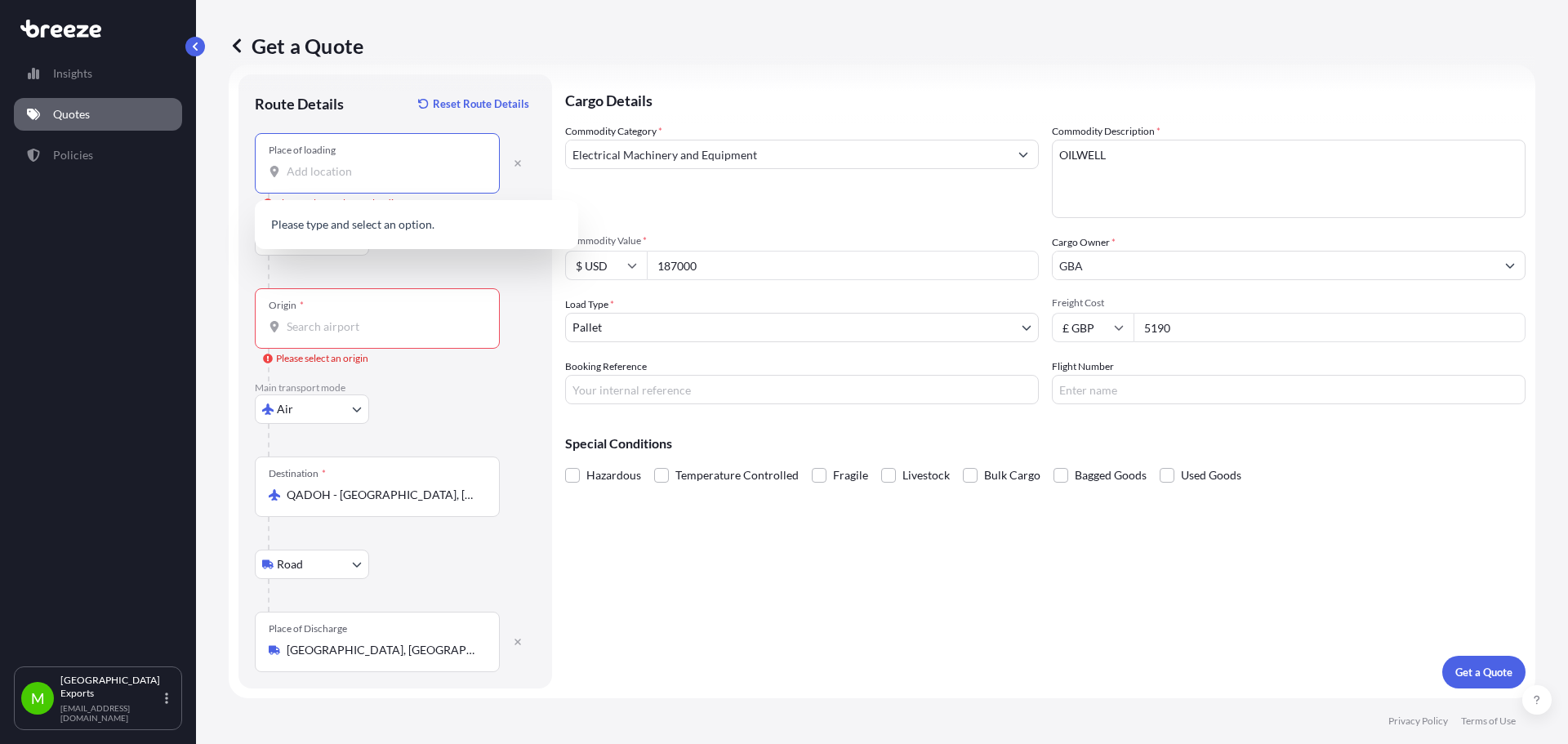
click at [318, 174] on input "Place of loading Please select a place of loading" at bounding box center [383, 172] width 193 height 17
type input "[GEOGRAPHIC_DATA], [GEOGRAPHIC_DATA]"
click at [354, 330] on input "Origin * Please select an origin" at bounding box center [383, 327] width 193 height 17
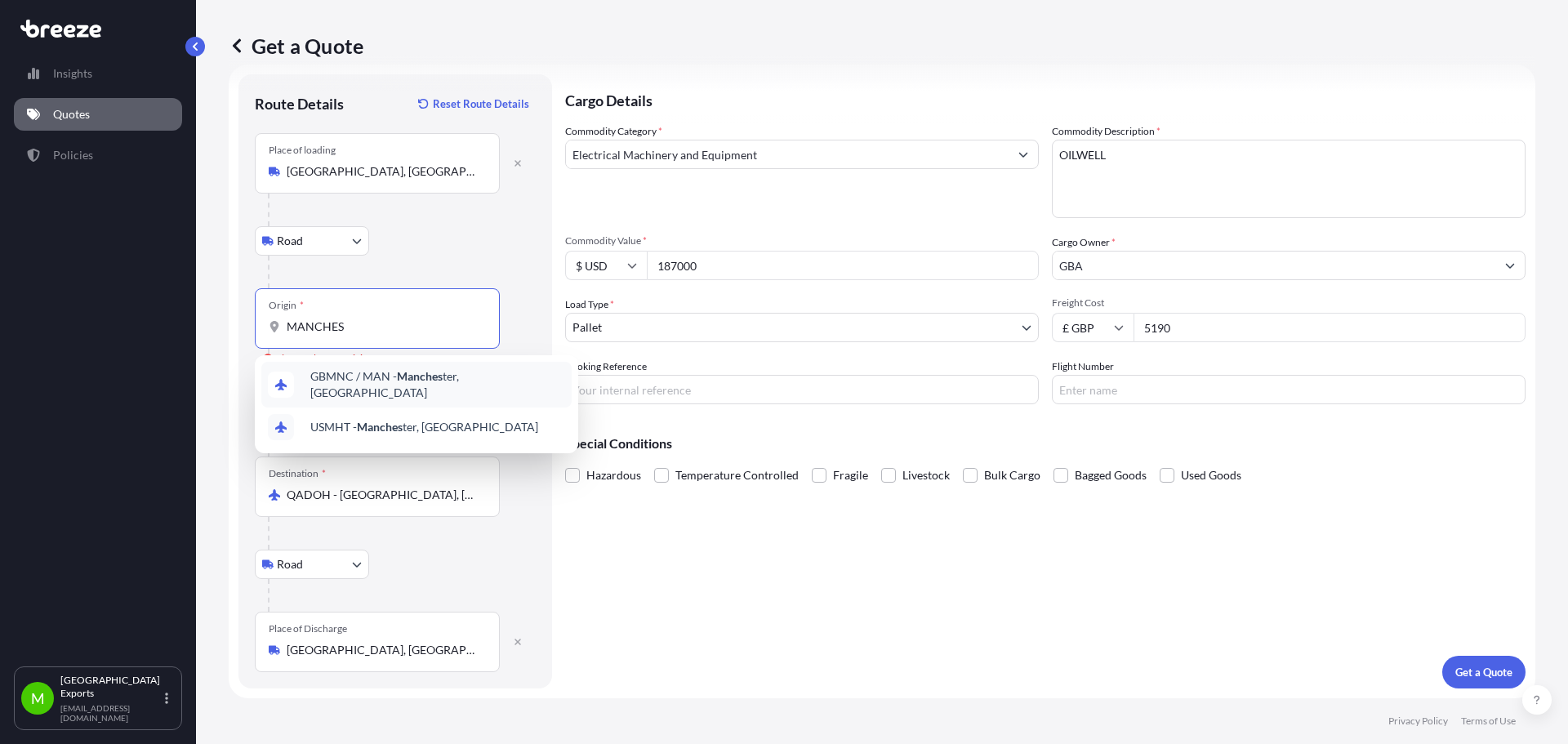
click at [371, 389] on span "GBMNC / MAN - Manches ter, [GEOGRAPHIC_DATA]" at bounding box center [438, 384] width 255 height 32
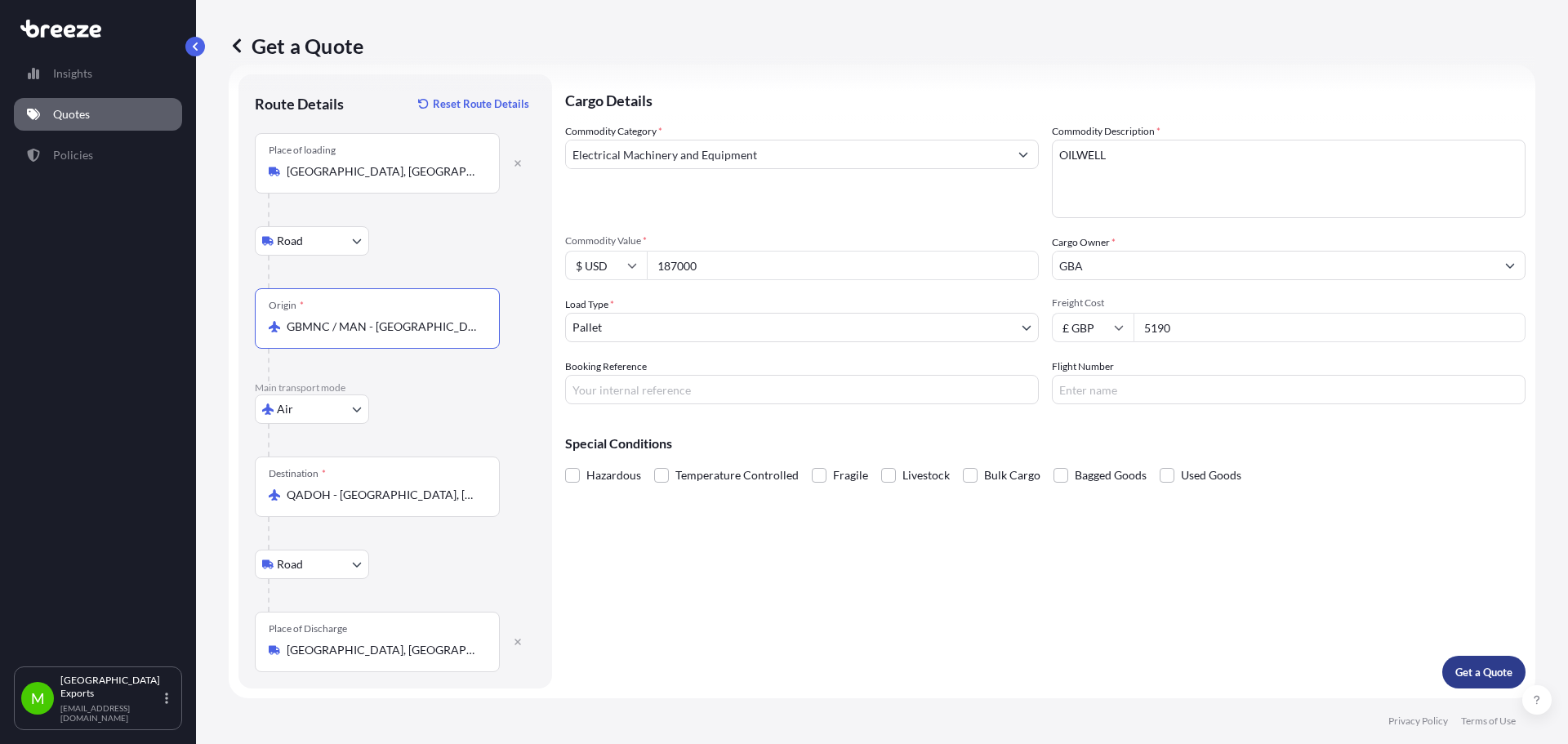
type input "GBMNC / MAN - [GEOGRAPHIC_DATA], [GEOGRAPHIC_DATA]"
click at [1467, 675] on p "Get a Quote" at bounding box center [1484, 672] width 57 height 17
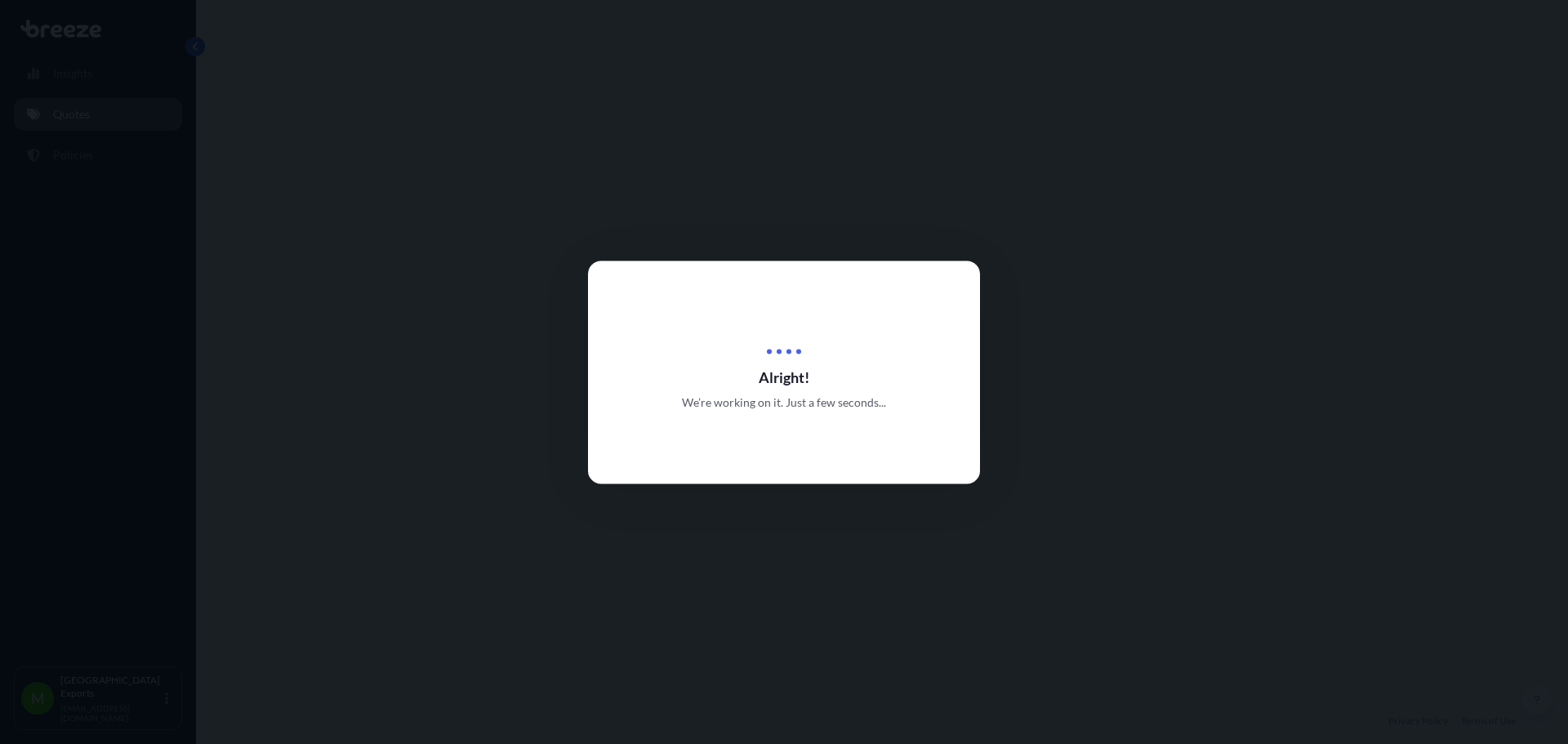
select select "Road"
select select "Air"
select select "Road"
select select "1"
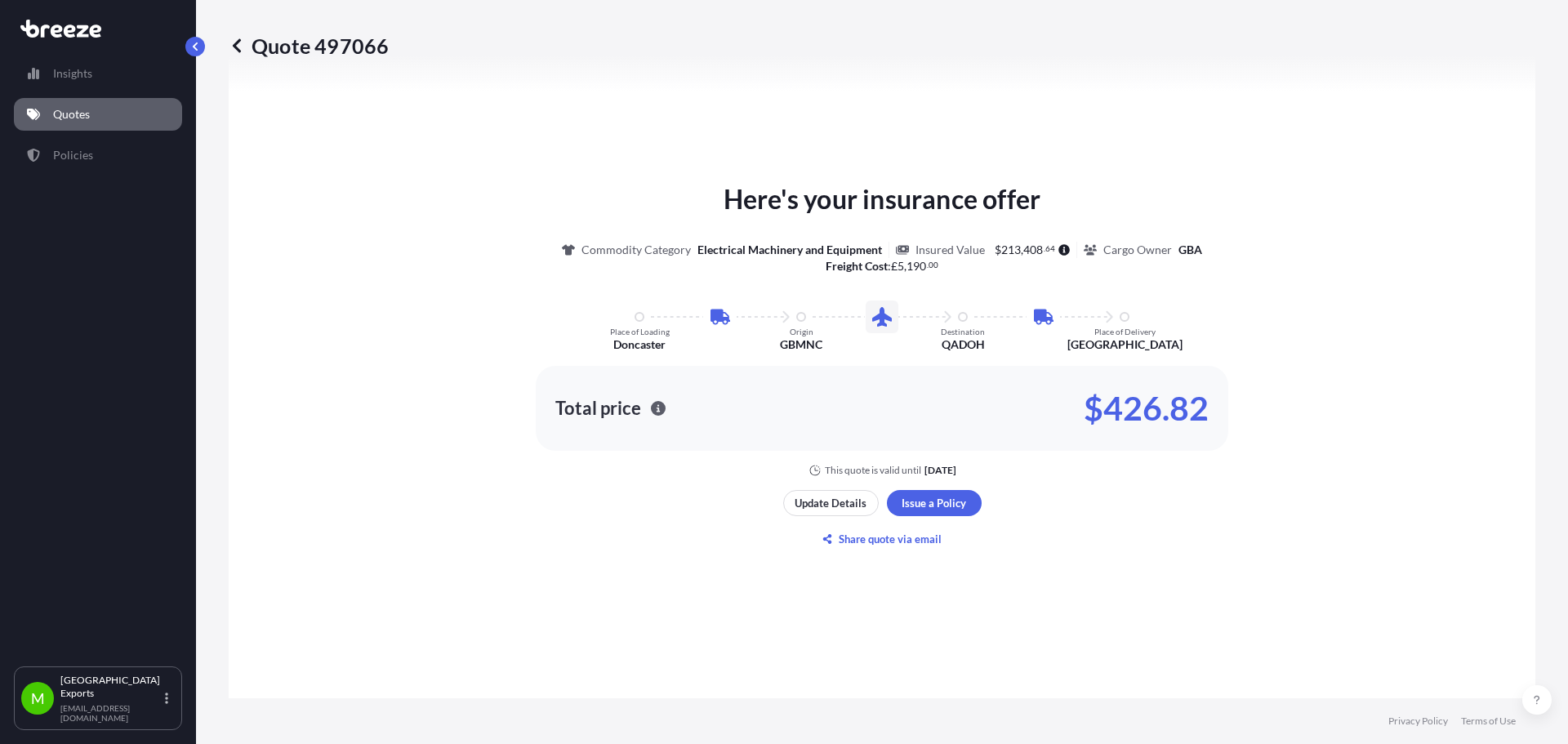
scroll to position [898, 0]
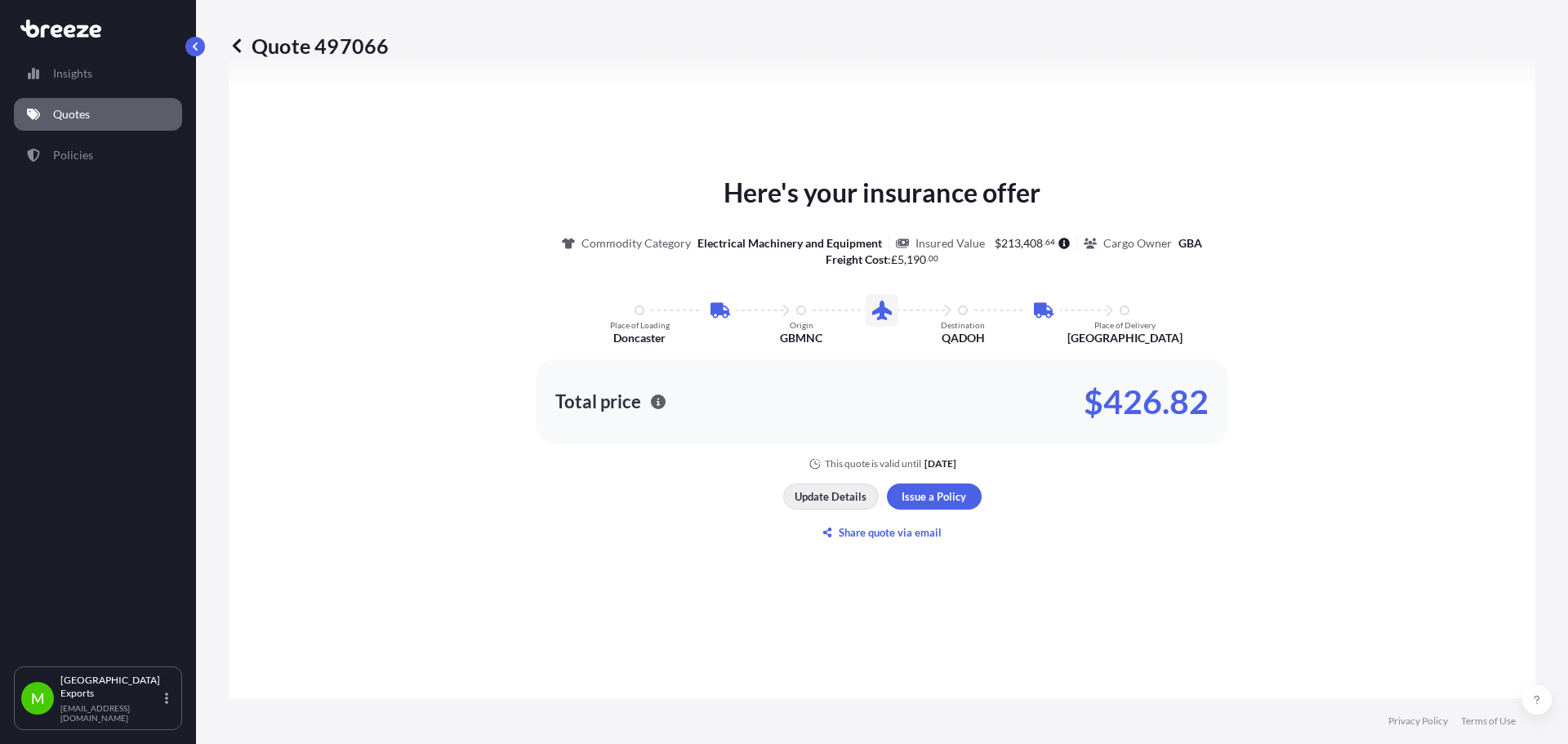
click at [857, 489] on p "Update Details" at bounding box center [831, 496] width 72 height 17
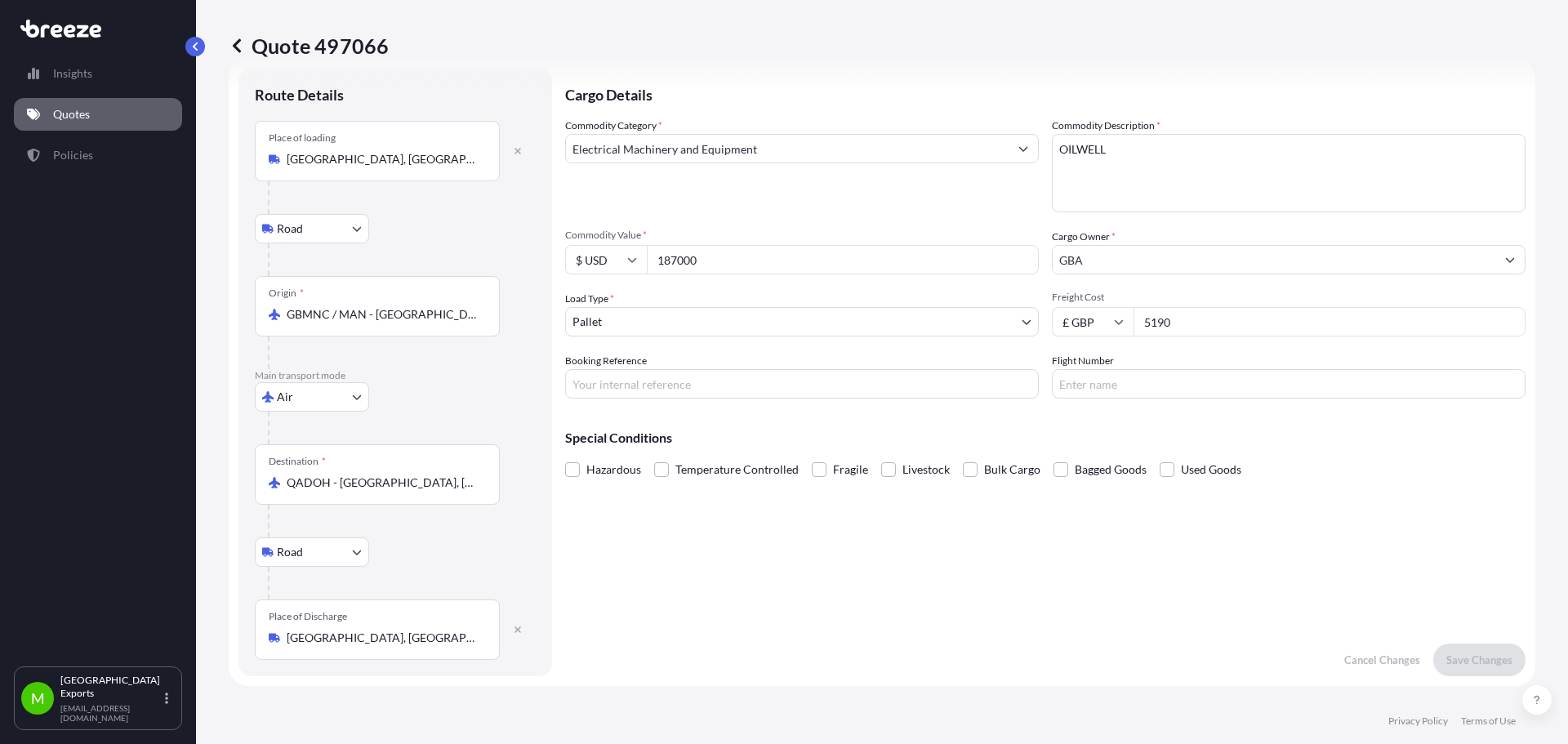
scroll to position [26, 0]
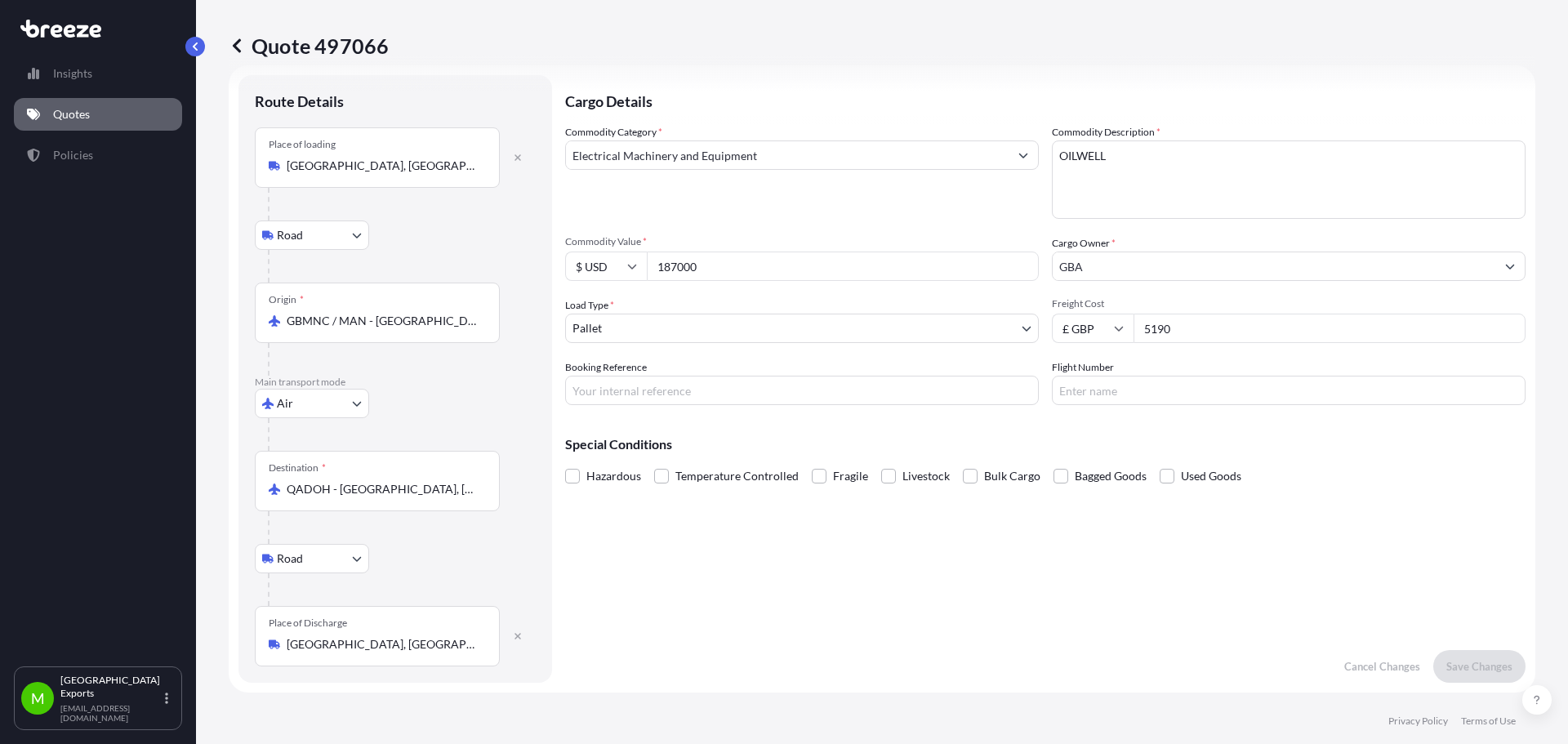
drag, startPoint x: 748, startPoint y: 274, endPoint x: 537, endPoint y: 242, distance: 213.4
click at [537, 242] on form "Route Details Place of loading [GEOGRAPHIC_DATA], [GEOGRAPHIC_DATA] Road Road R…" at bounding box center [881, 379] width 1307 height 628
type input "416117"
click at [1221, 334] on input "5190" at bounding box center [1330, 328] width 392 height 30
click at [1541, 450] on div "Quote 497066 Route Details Place of loading [GEOGRAPHIC_DATA], [GEOGRAPHIC_DATA…" at bounding box center [881, 349] width 1372 height 699
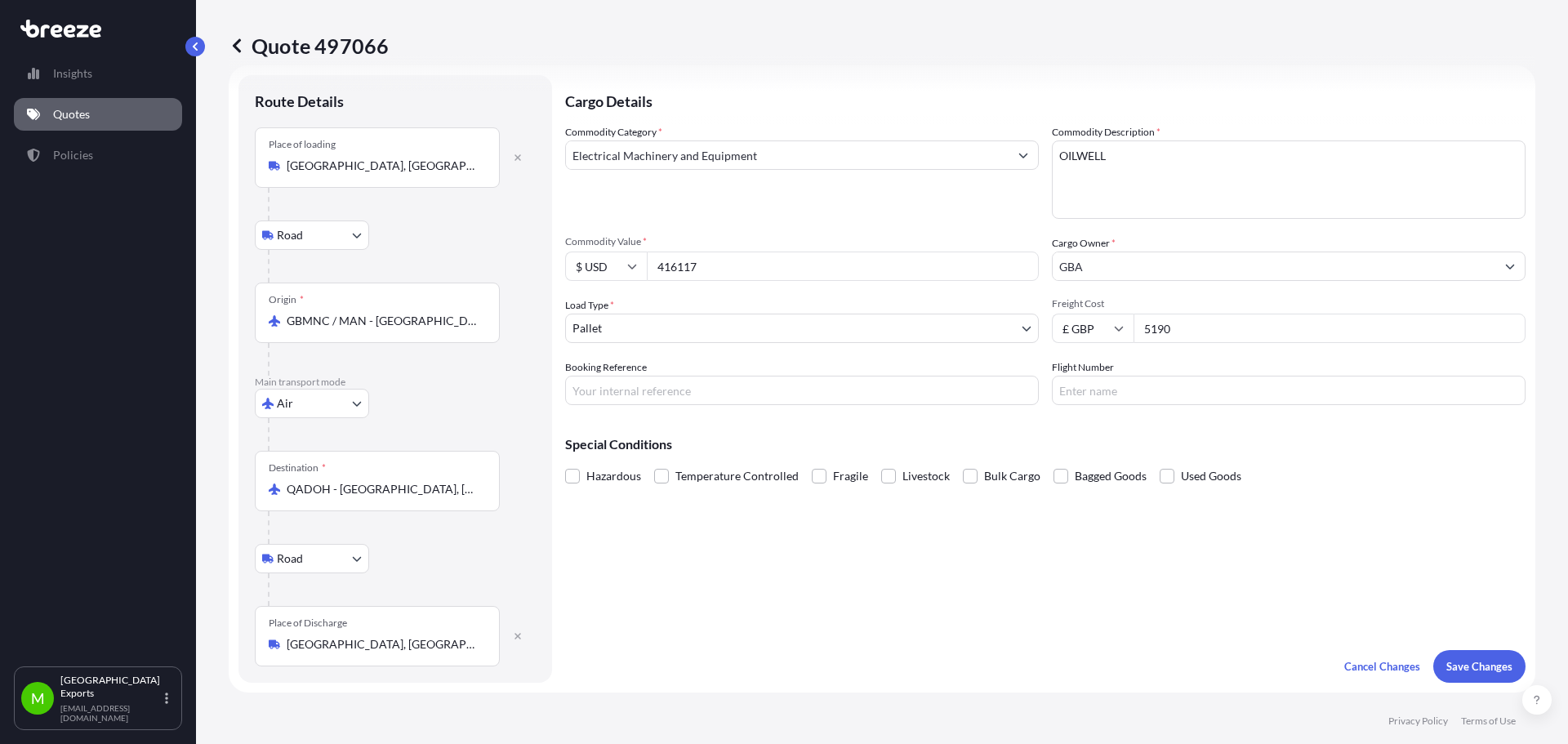
click at [1358, 391] on input "Flight Number" at bounding box center [1288, 390] width 474 height 30
click at [1369, 319] on input "5190" at bounding box center [1330, 328] width 392 height 30
drag, startPoint x: 1329, startPoint y: 331, endPoint x: 952, endPoint y: 299, distance: 378.4
click at [974, 299] on div "Commodity Category * Electrical Machinery and Equipment Commodity Description *…" at bounding box center [1045, 264] width 960 height 281
type input "11295"
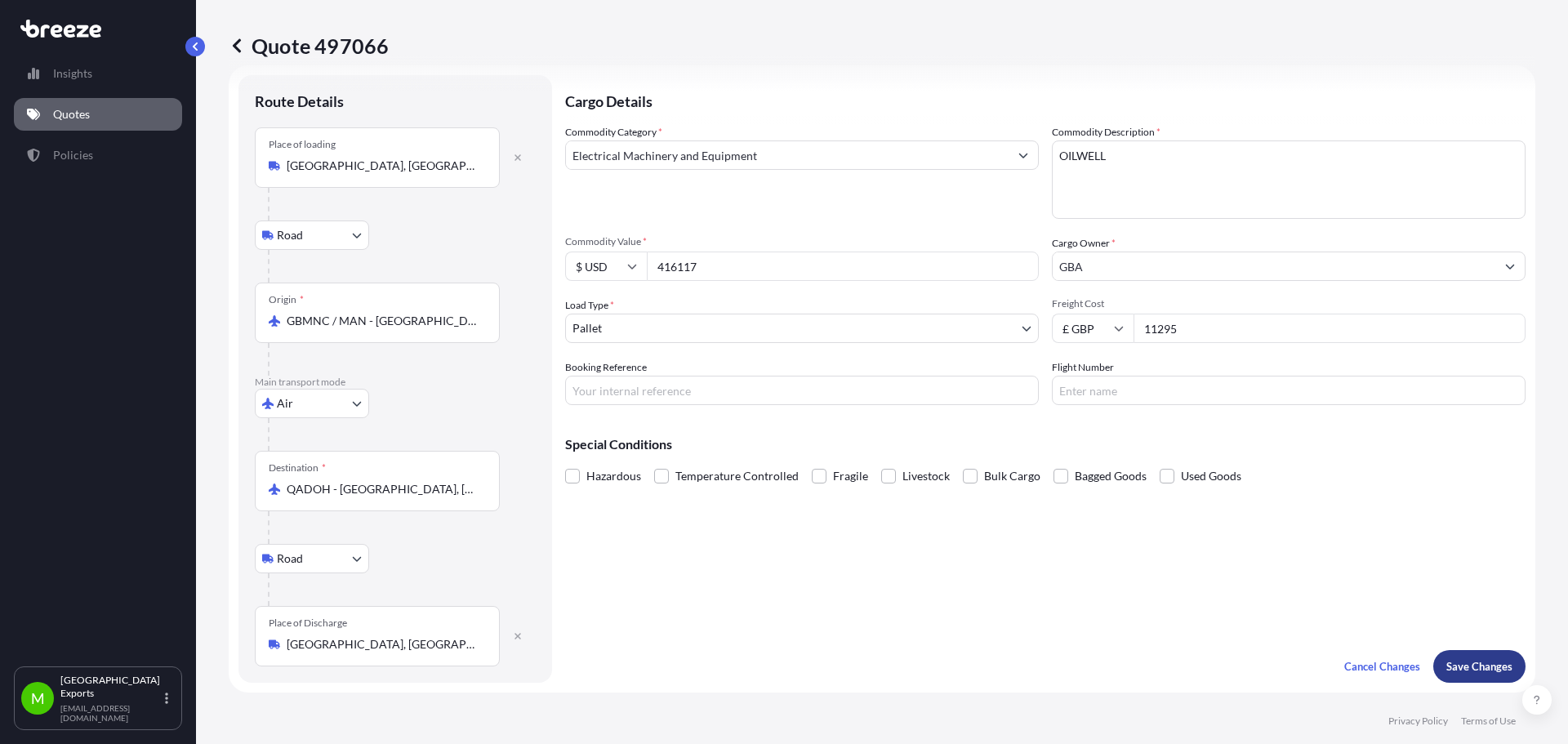
click at [1496, 668] on p "Save Changes" at bounding box center [1479, 666] width 67 height 17
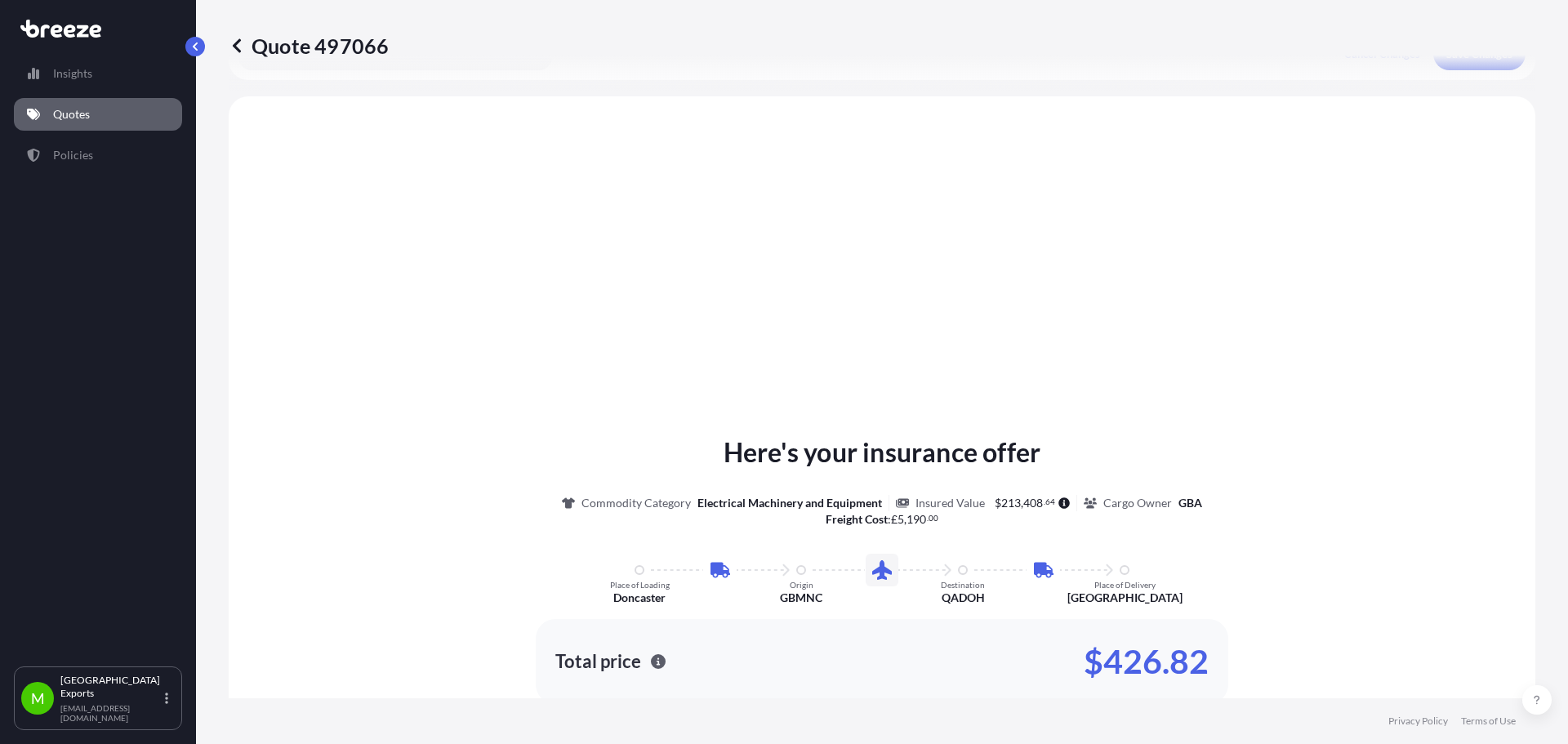
scroll to position [653, 0]
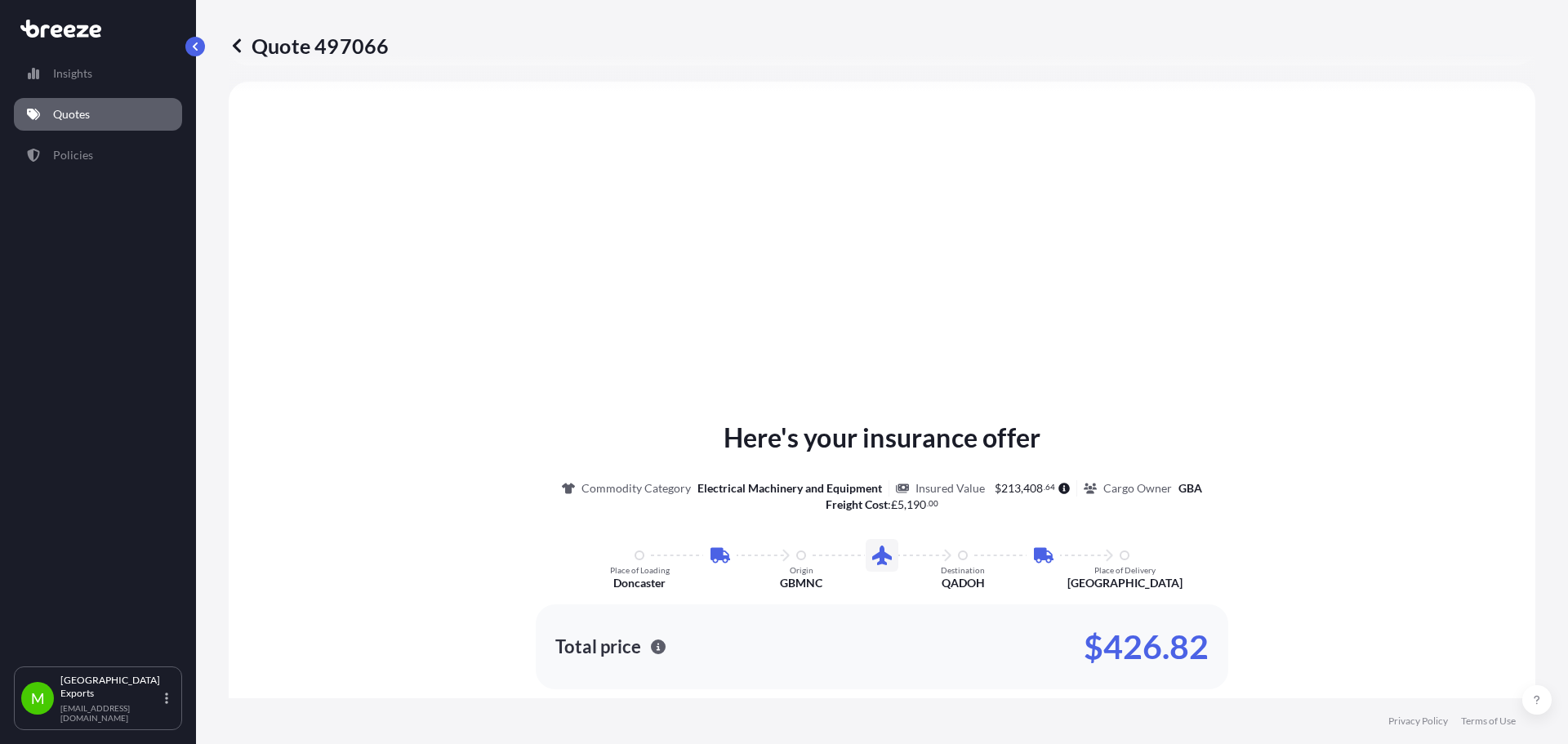
select select "Road"
select select "Air"
select select "Road"
select select "1"
